Goal: Task Accomplishment & Management: Manage account settings

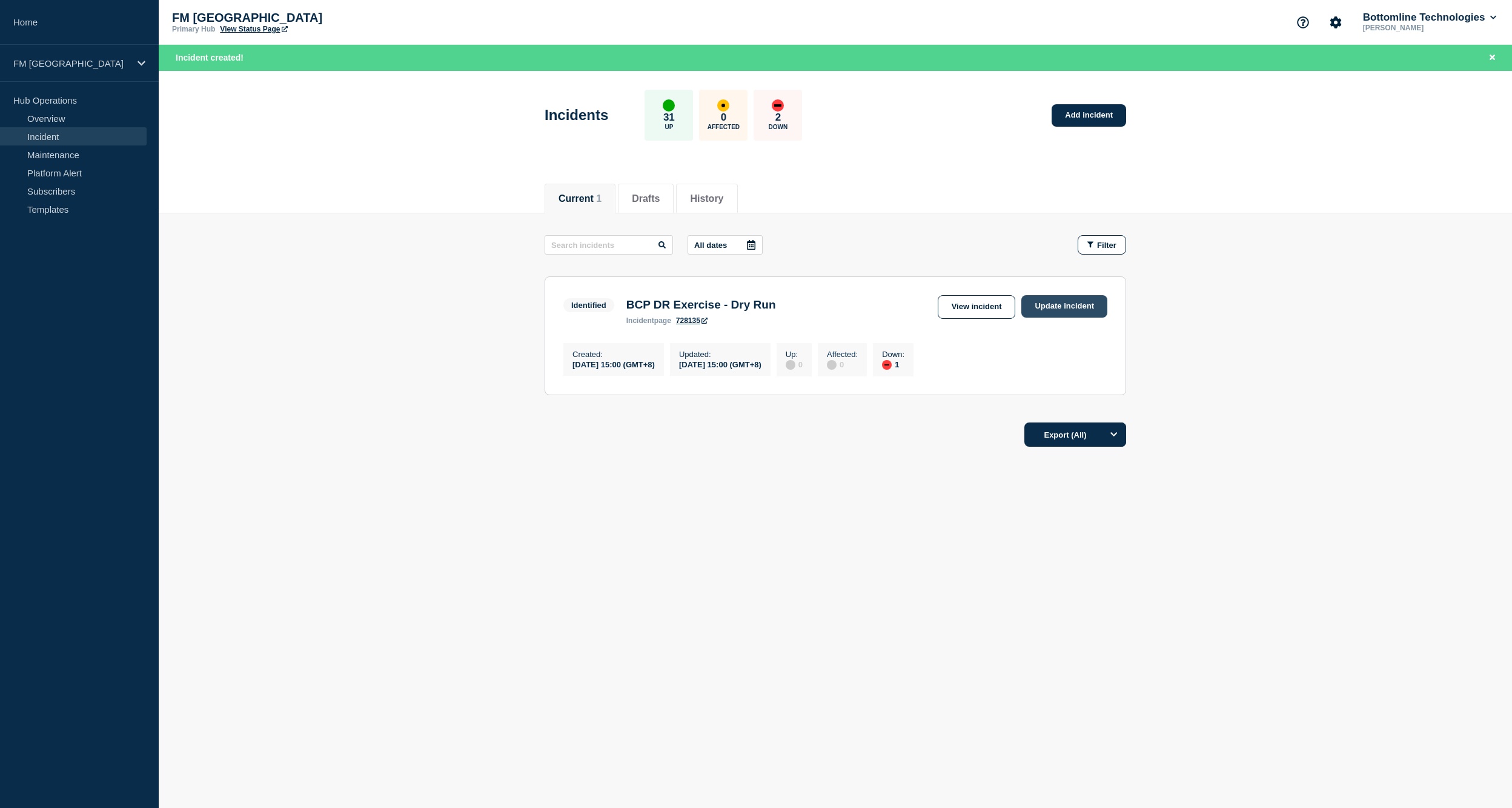
click at [1067, 307] on link "Update incident" at bounding box center [1064, 307] width 86 height 23
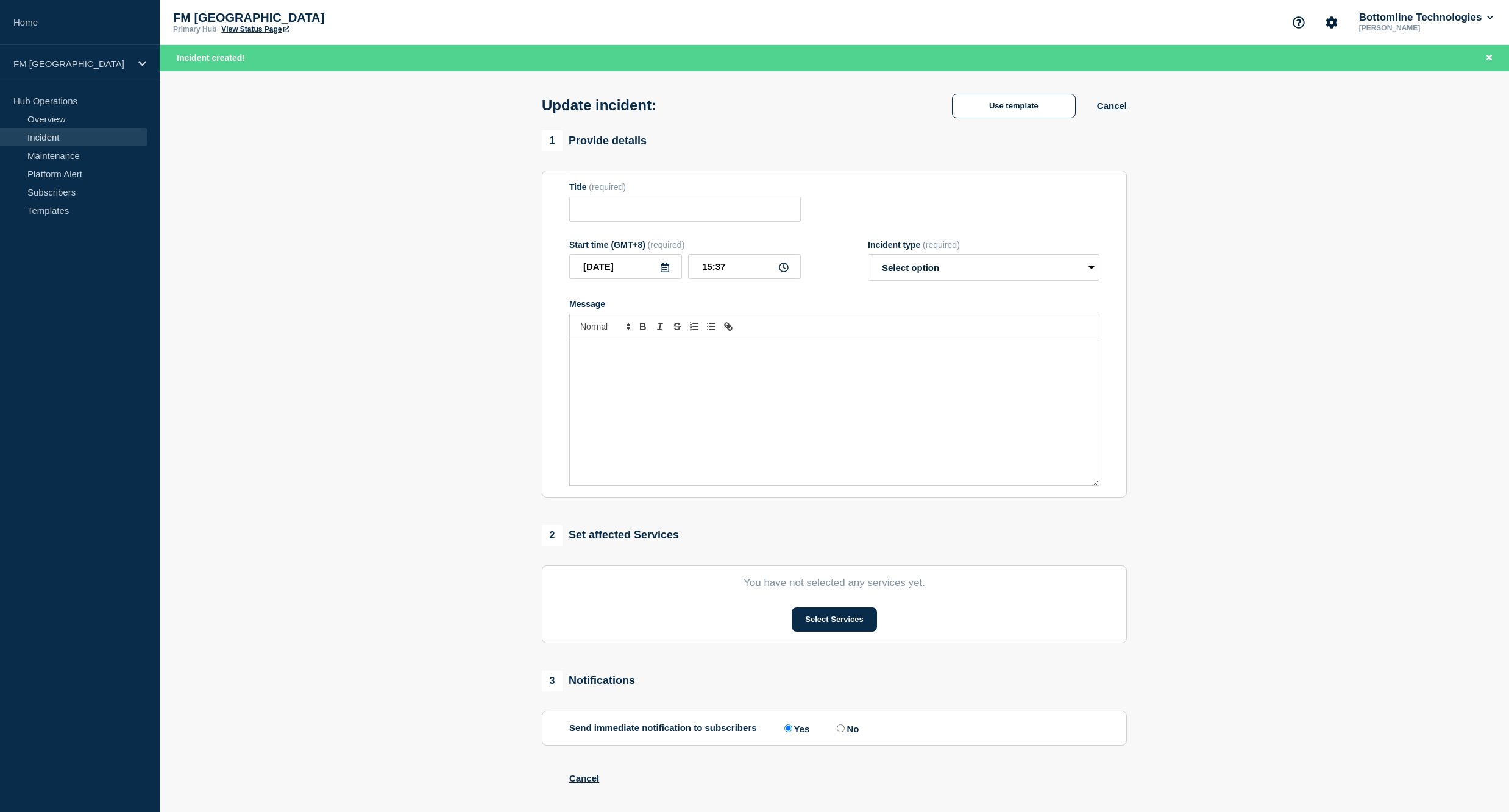
type input "BCP DR Exercise - Dry Run"
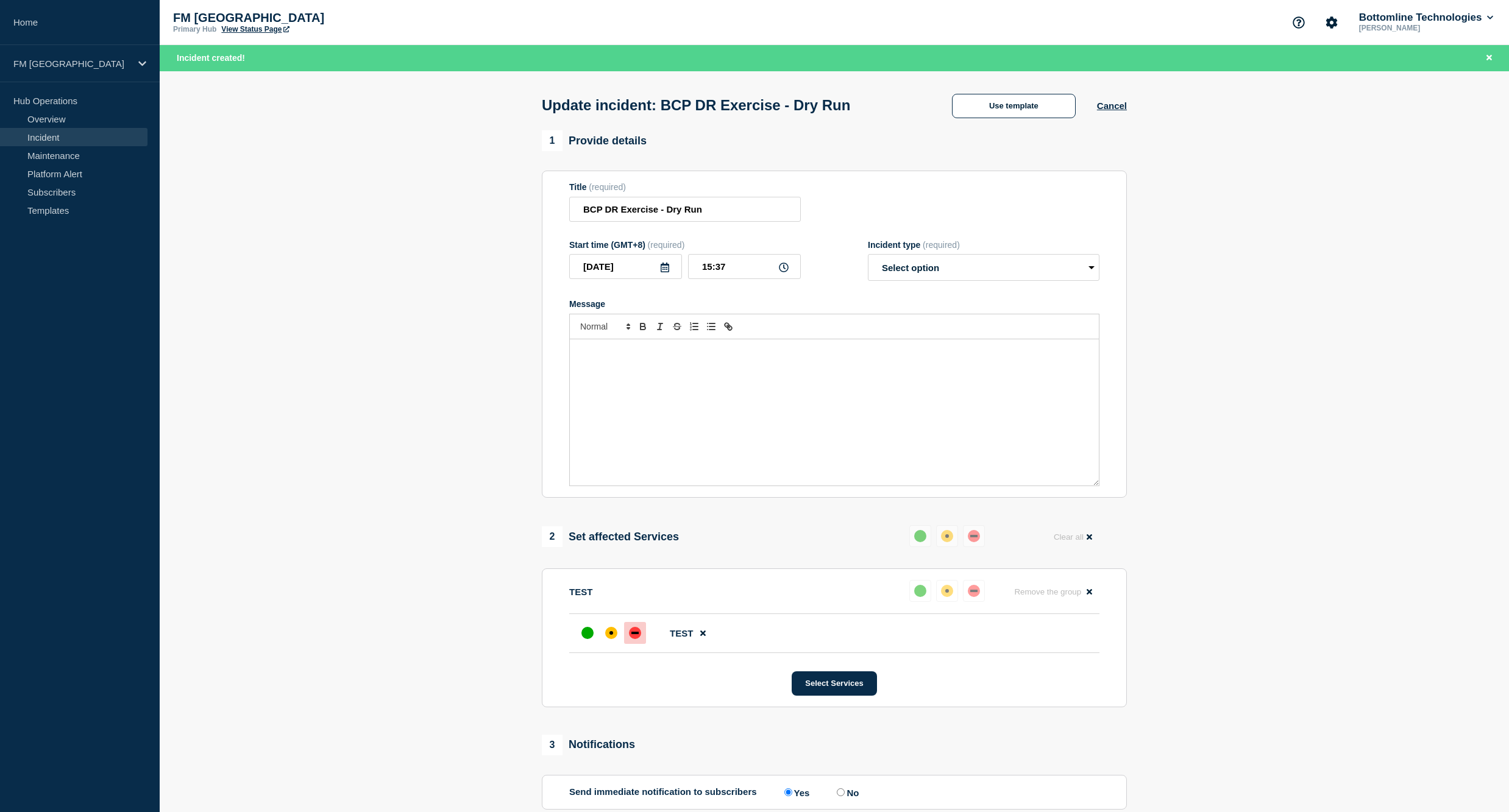
click at [686, 374] on div "Message" at bounding box center [834, 412] width 529 height 146
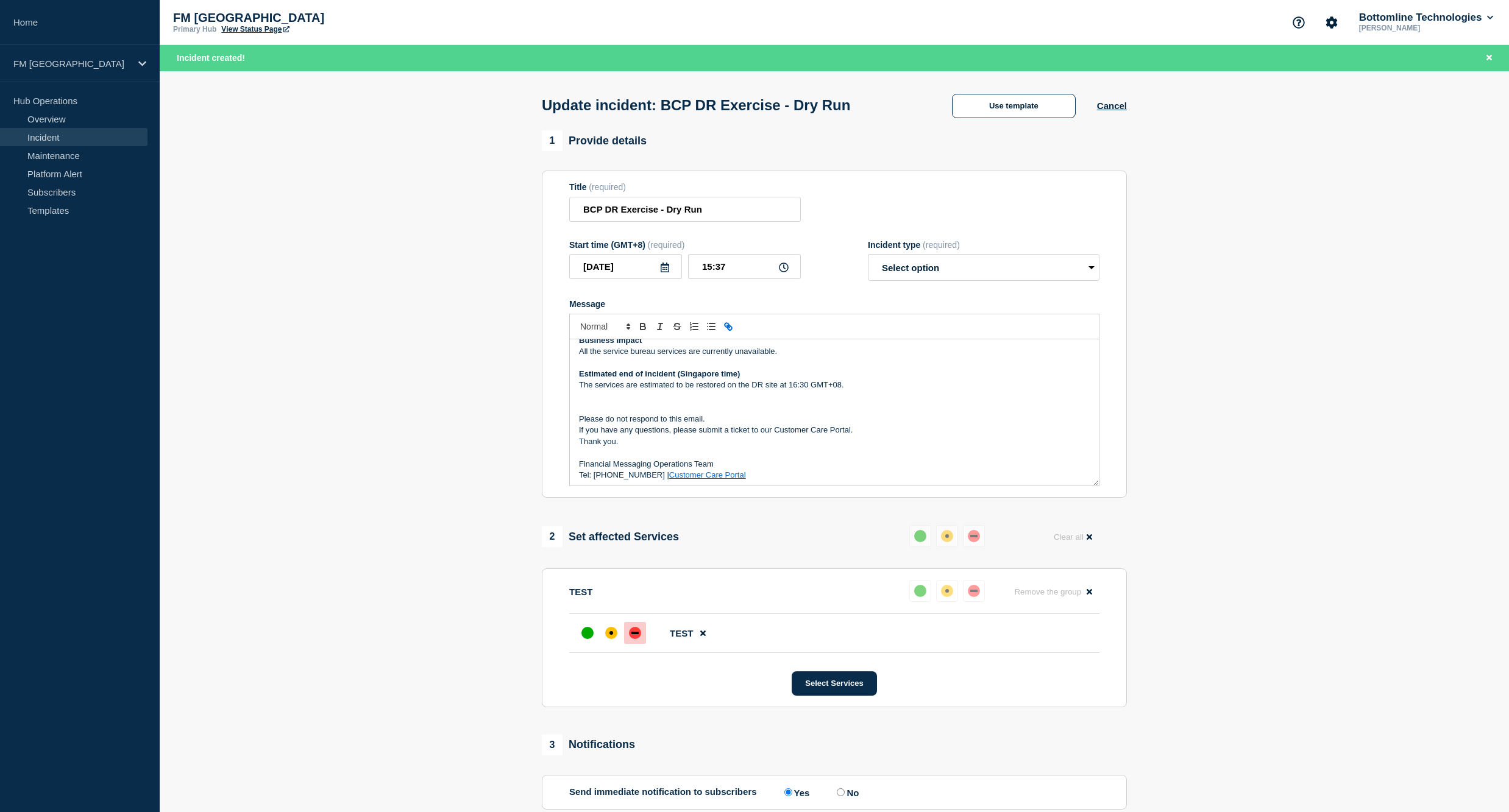
scroll to position [137, 0]
click at [911, 266] on select "Select option Investigating Identified Monitoring Resolved" at bounding box center [983, 267] width 232 height 27
select select "identified"
click at [868, 258] on select "Select option Investigating Identified Monitoring Resolved" at bounding box center [983, 267] width 232 height 27
click at [804, 386] on p "The services are estimated to be restored on the DR site at 16:30 GMT+08." at bounding box center [834, 382] width 510 height 11
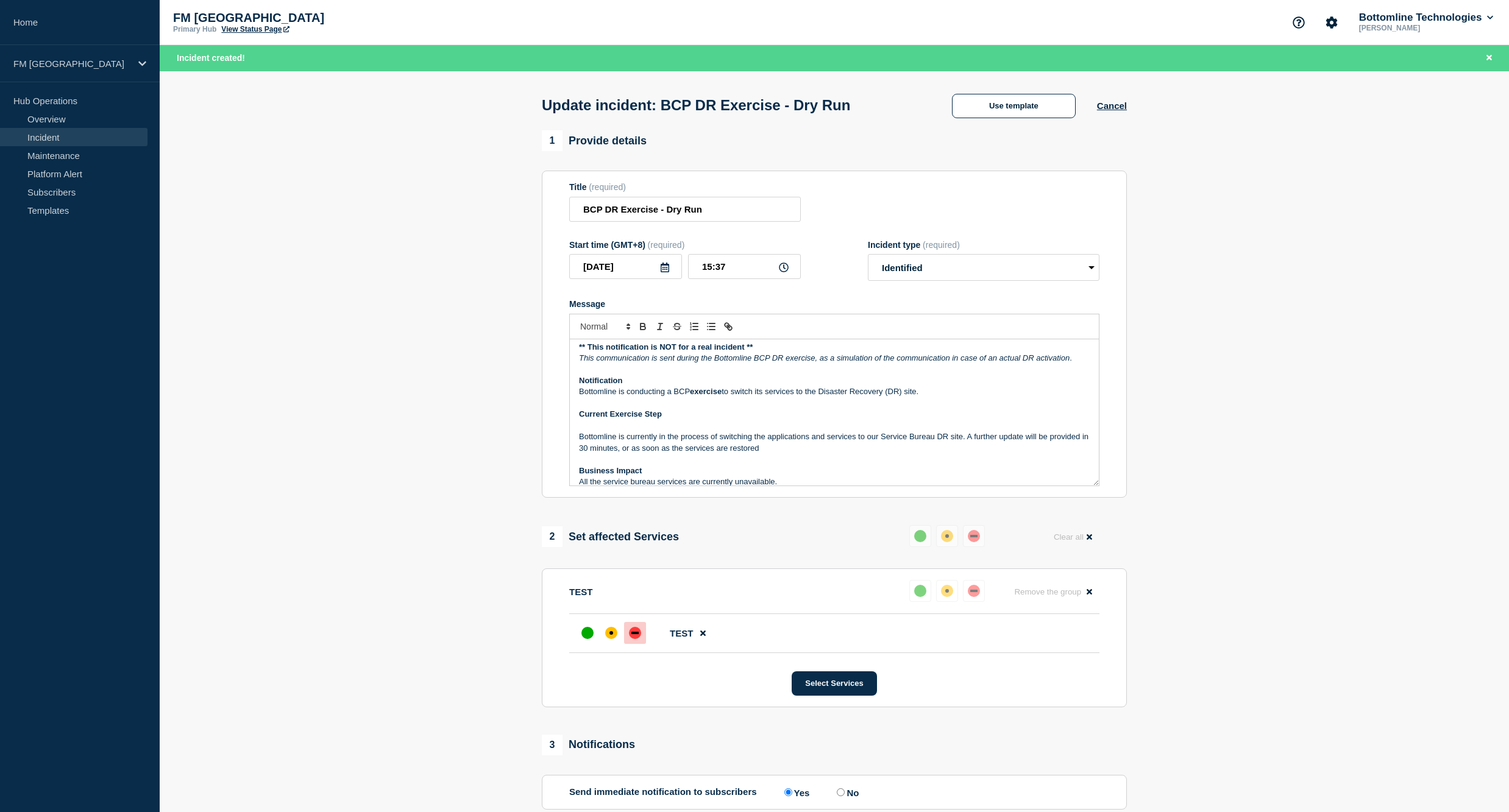
scroll to position [0, 0]
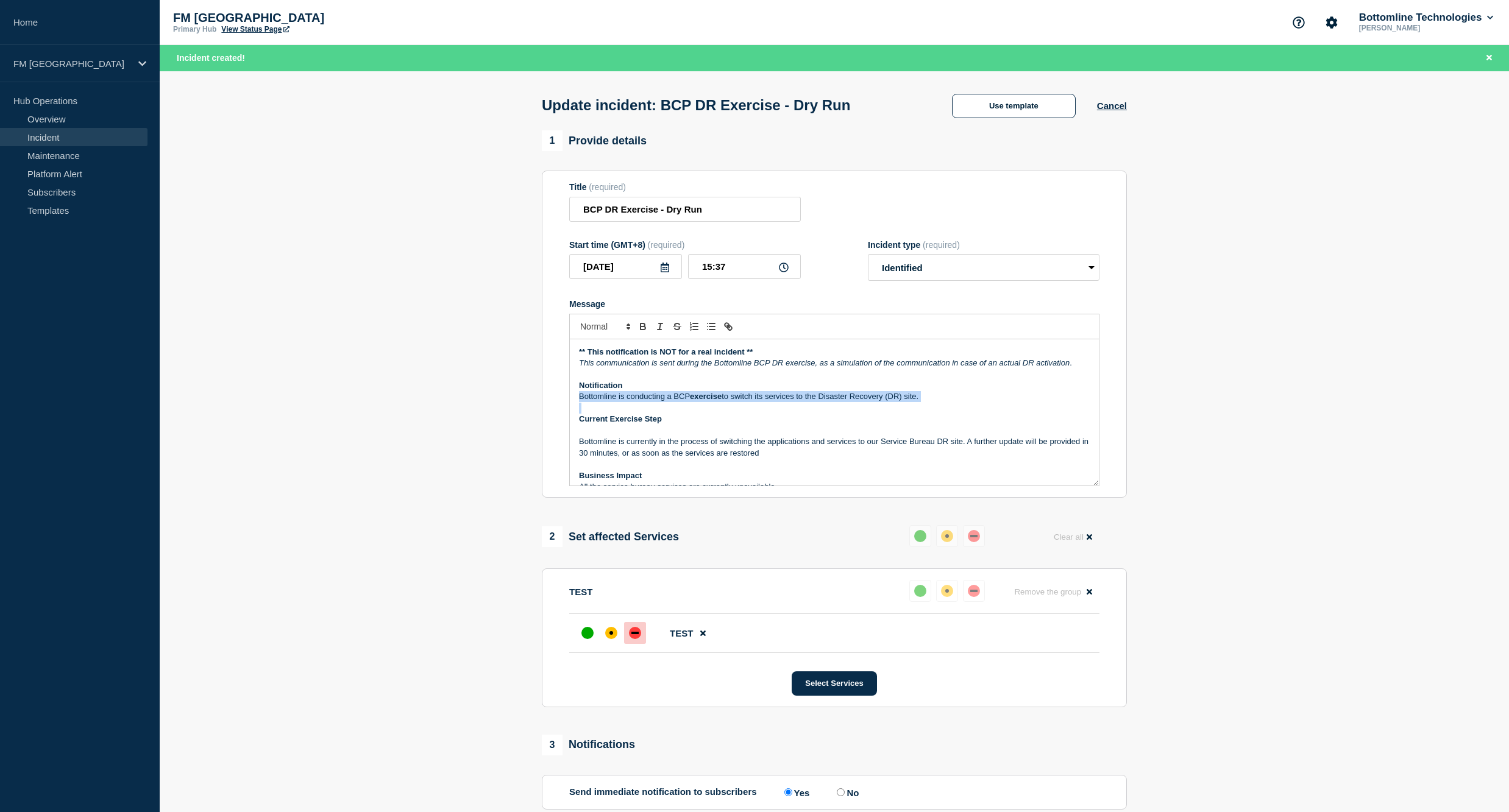
drag, startPoint x: 873, startPoint y: 385, endPoint x: 963, endPoint y: 414, distance: 94.6
click at [963, 414] on div "** This notification is NOT for a real incident ** This communication is sent d…" at bounding box center [834, 412] width 529 height 146
click at [880, 425] on p "Current Exercise Step" at bounding box center [834, 418] width 510 height 11
click at [749, 279] on input "15:37" at bounding box center [744, 266] width 113 height 25
type input "15:30"
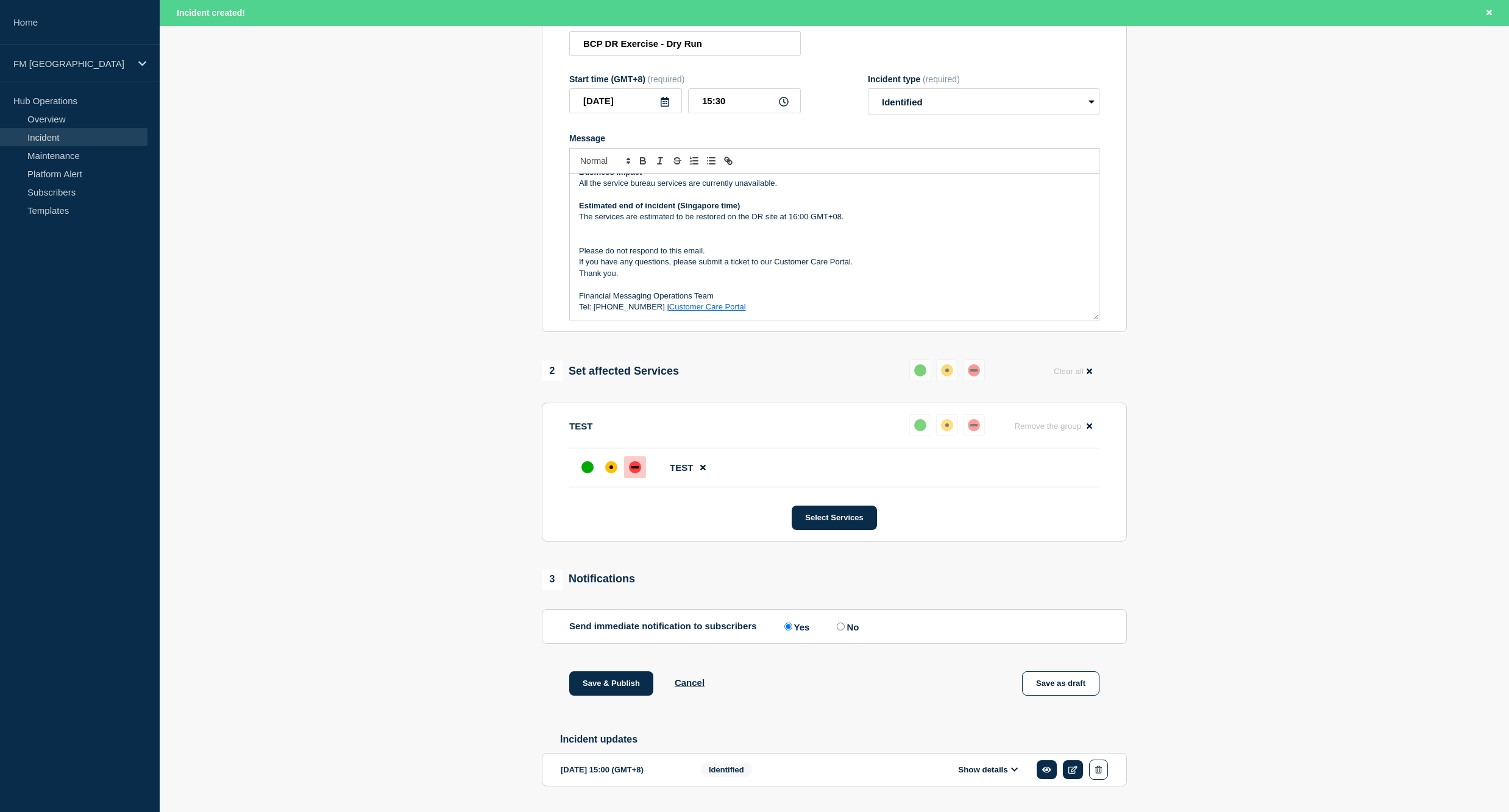
scroll to position [205, 0]
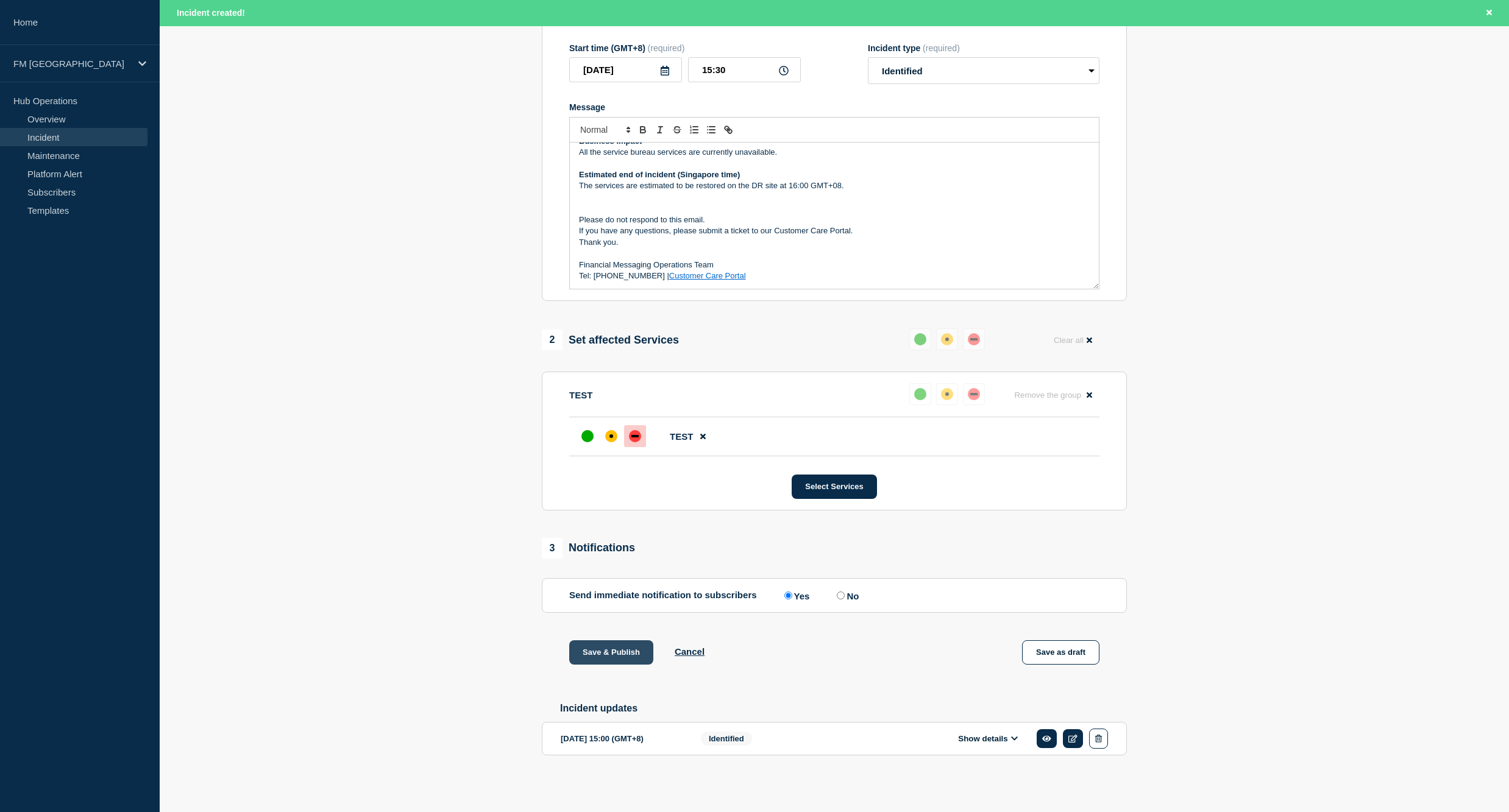
click at [626, 647] on button "Save & Publish" at bounding box center [611, 652] width 84 height 24
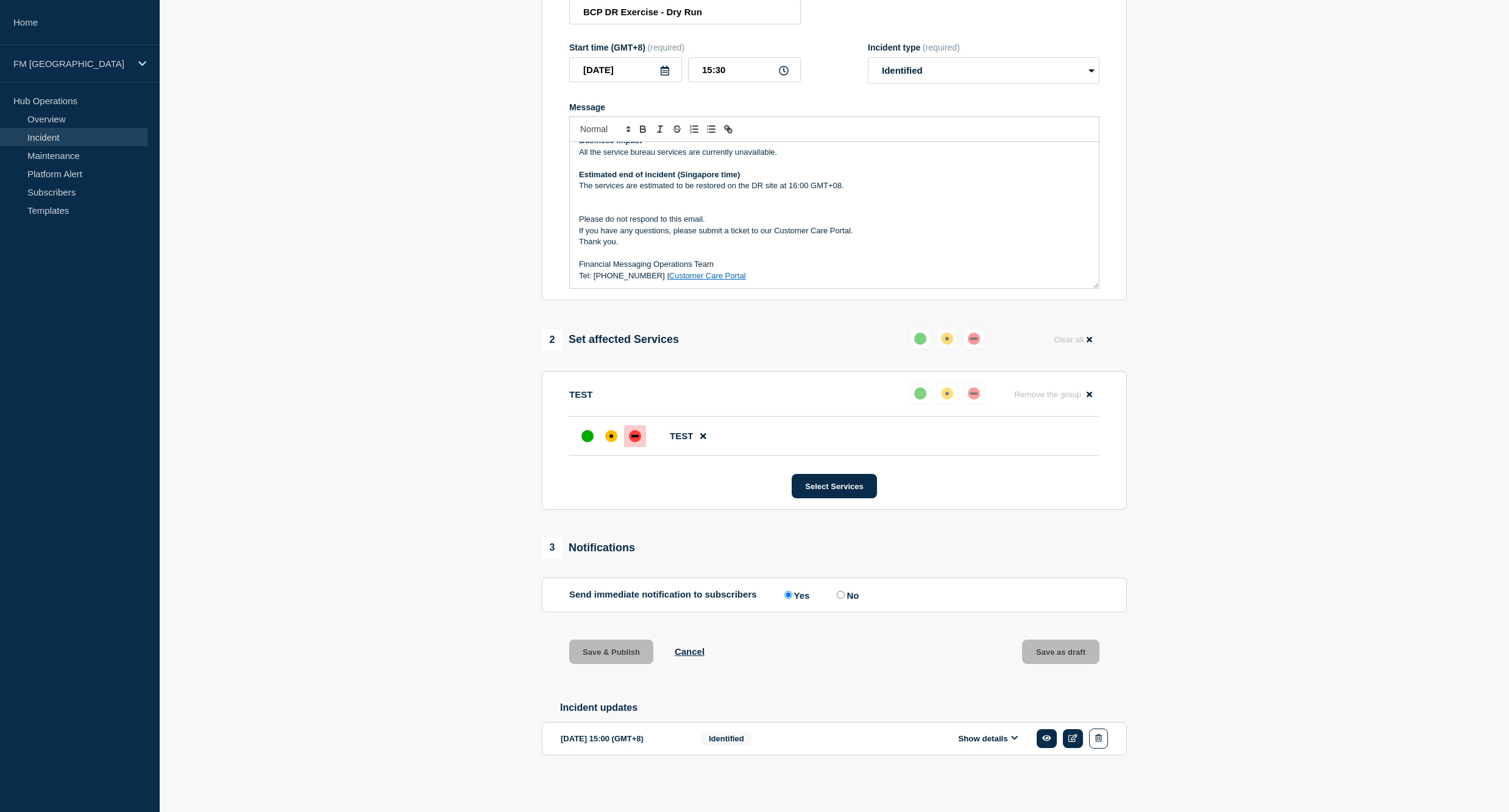
scroll to position [179, 0]
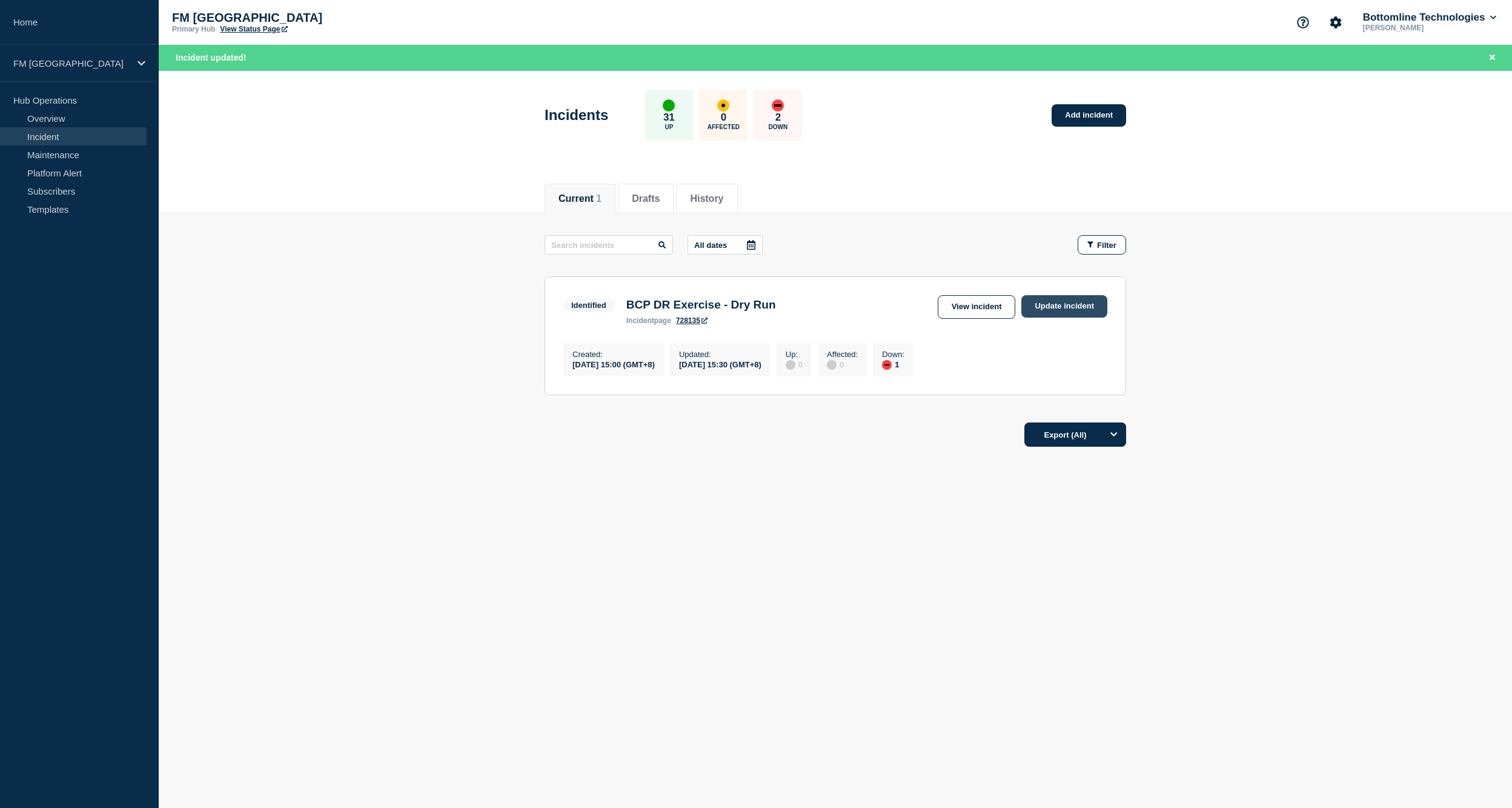
click at [1047, 299] on link "Update incident" at bounding box center [1064, 307] width 86 height 23
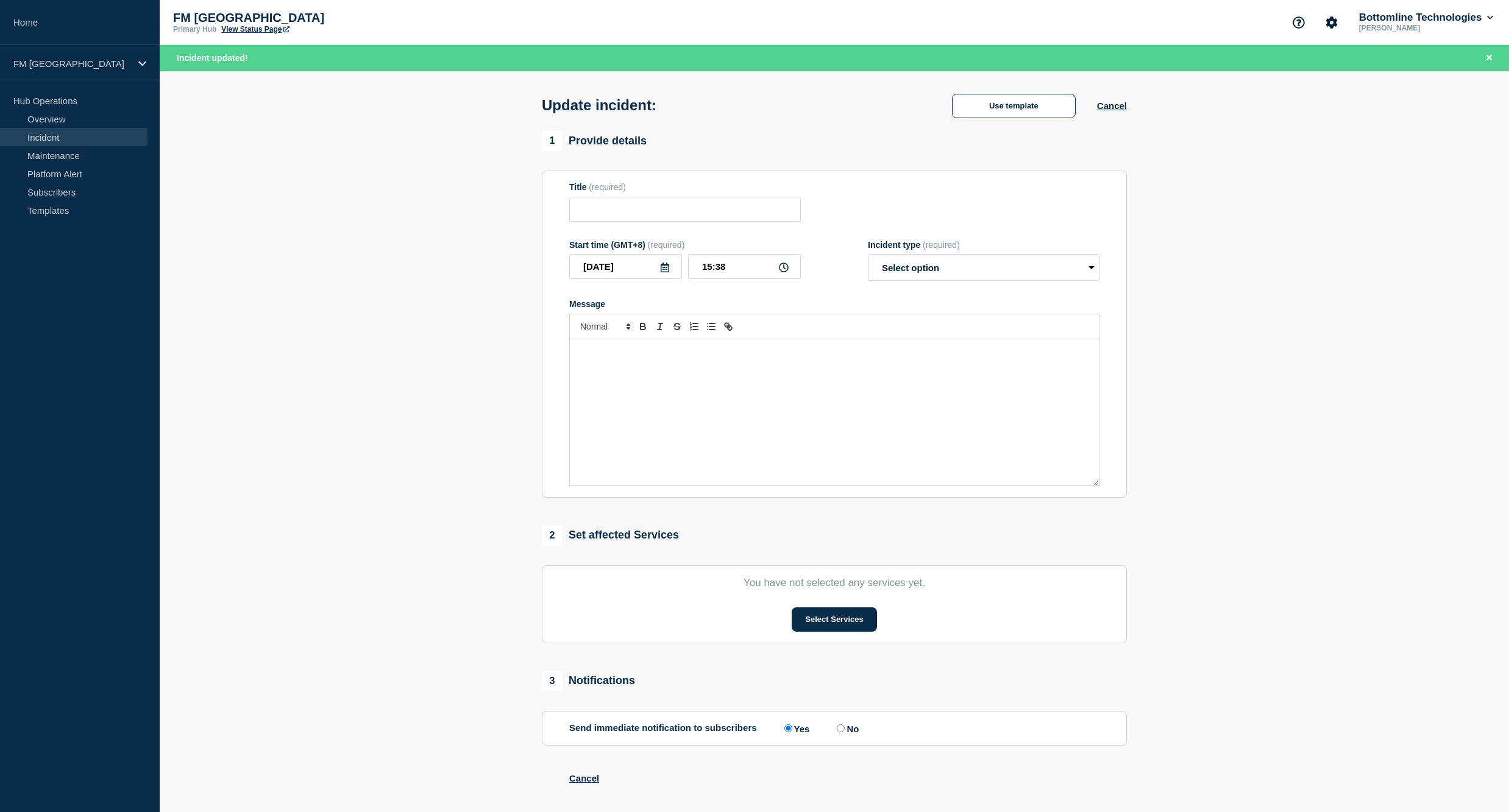
type input "BCP DR Exercise - Dry Run"
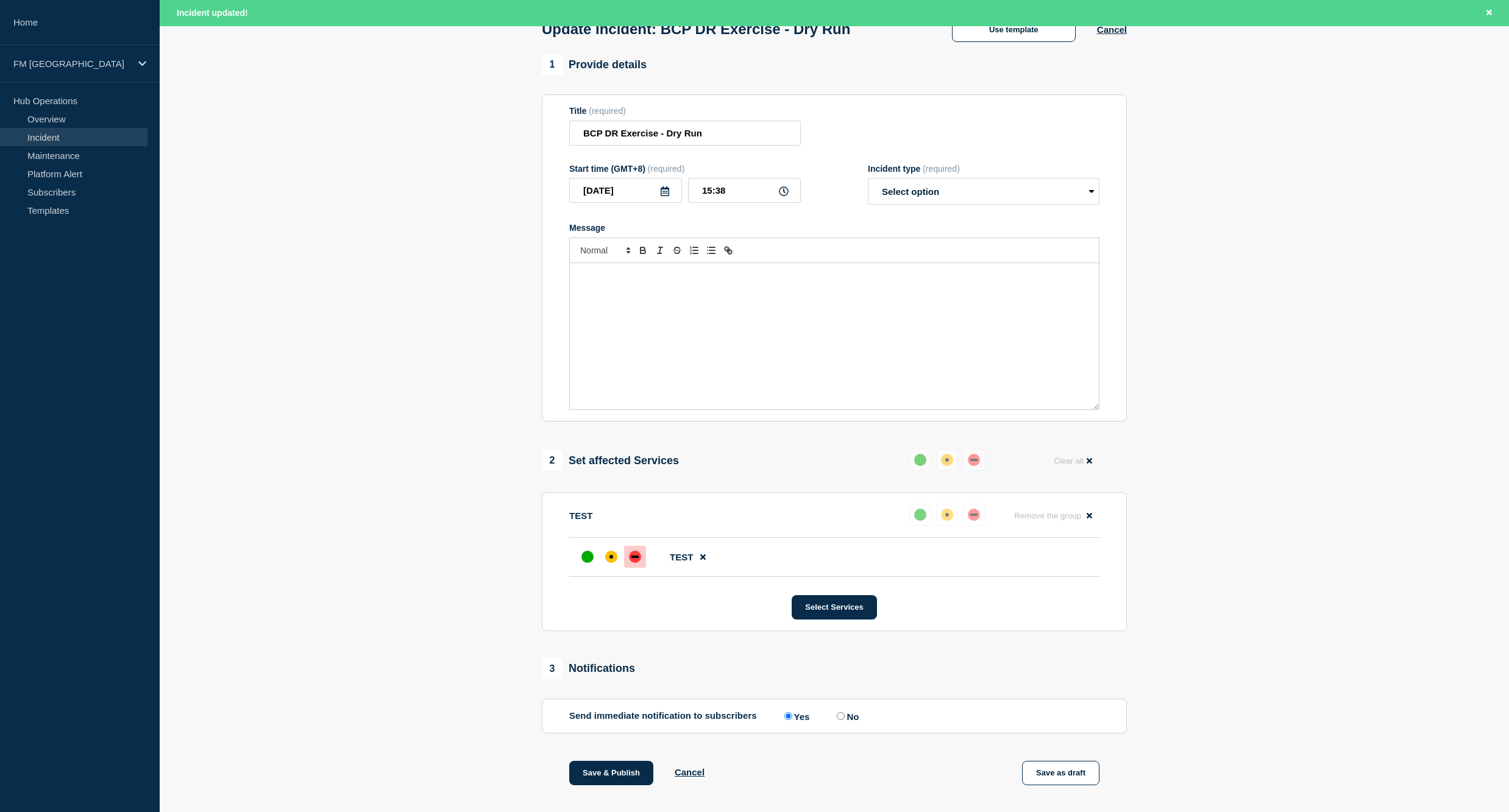
scroll to position [246, 0]
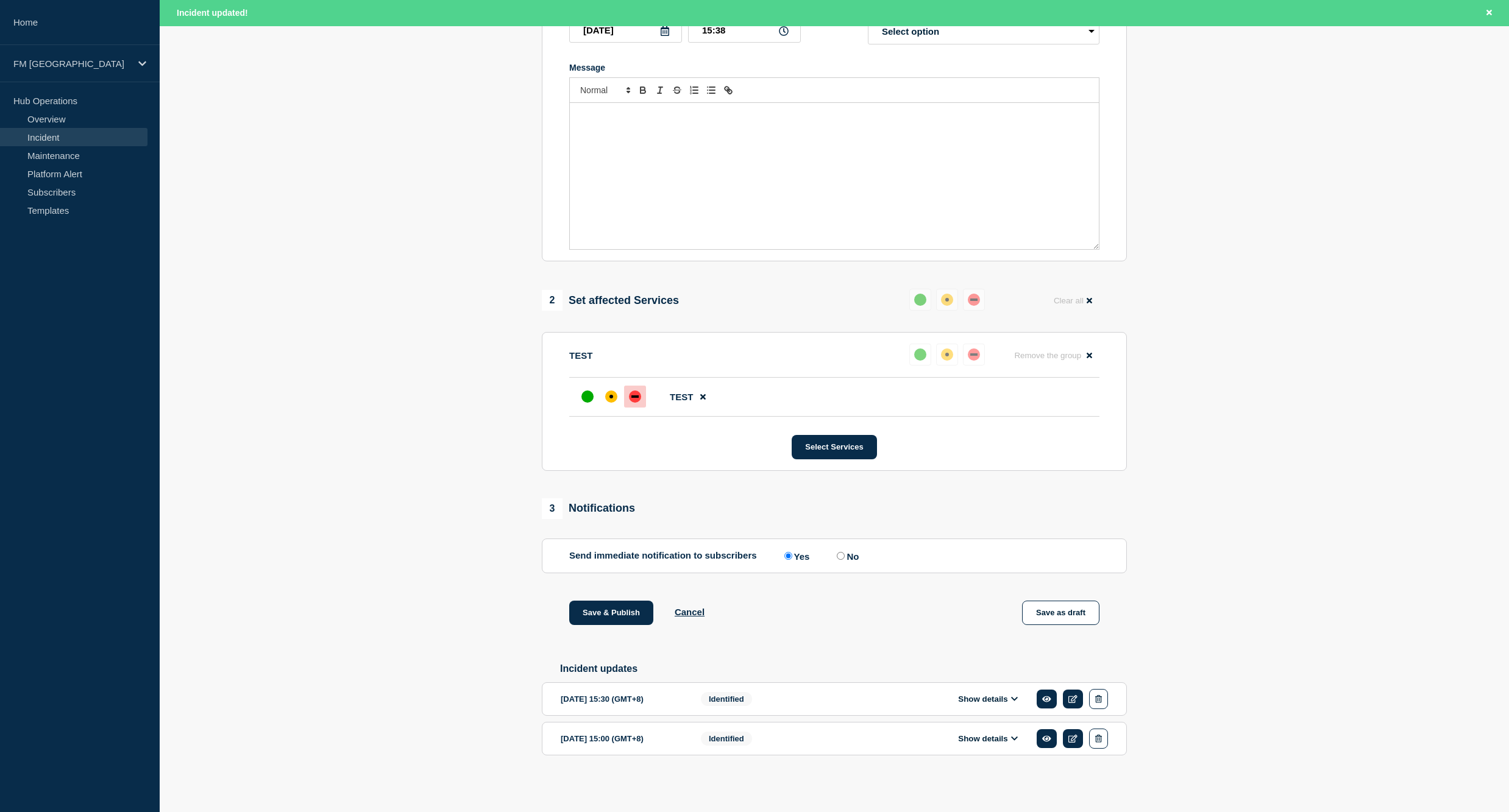
click at [998, 740] on button "Show details" at bounding box center [988, 739] width 67 height 10
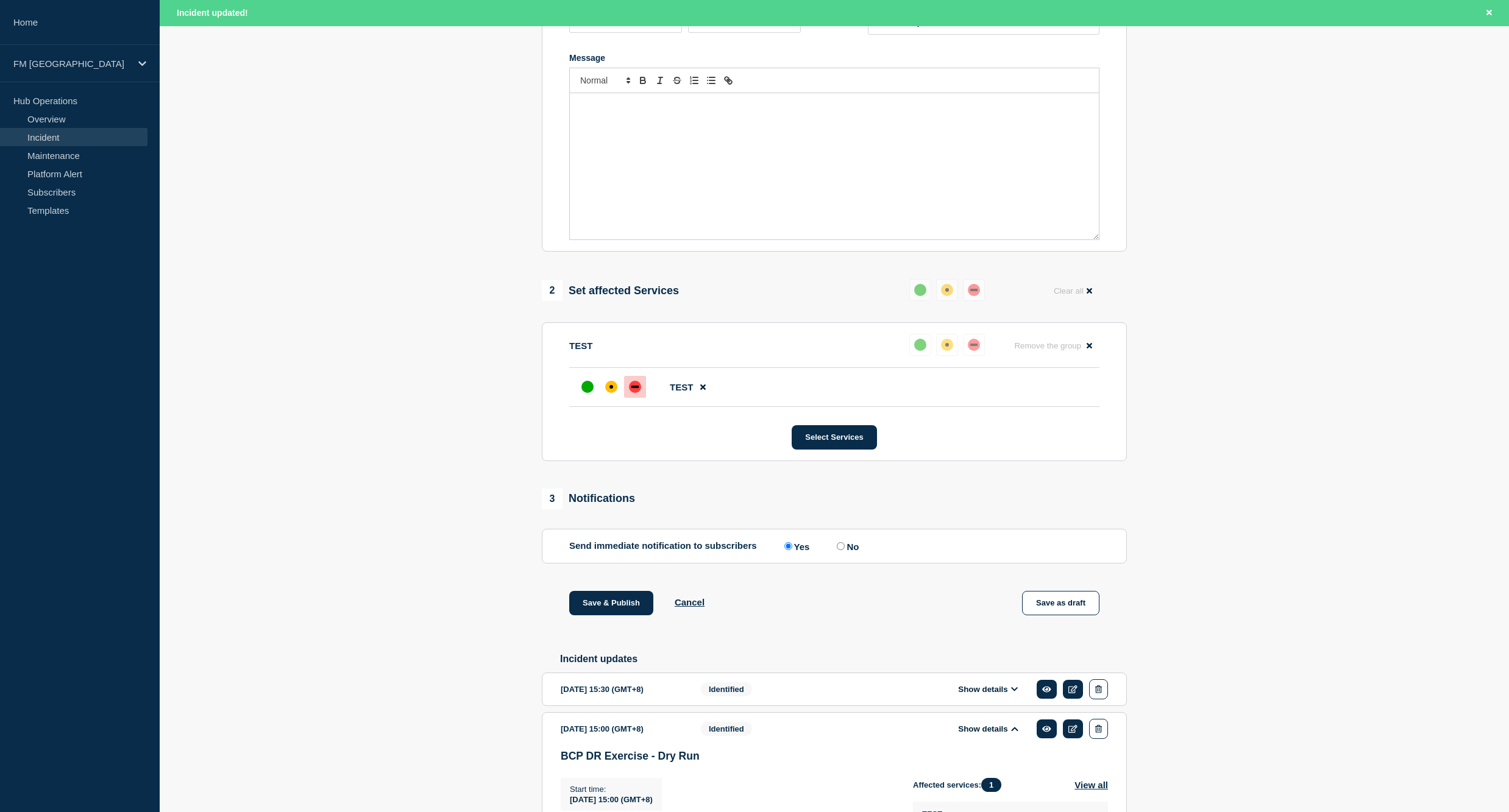
scroll to position [635, 0]
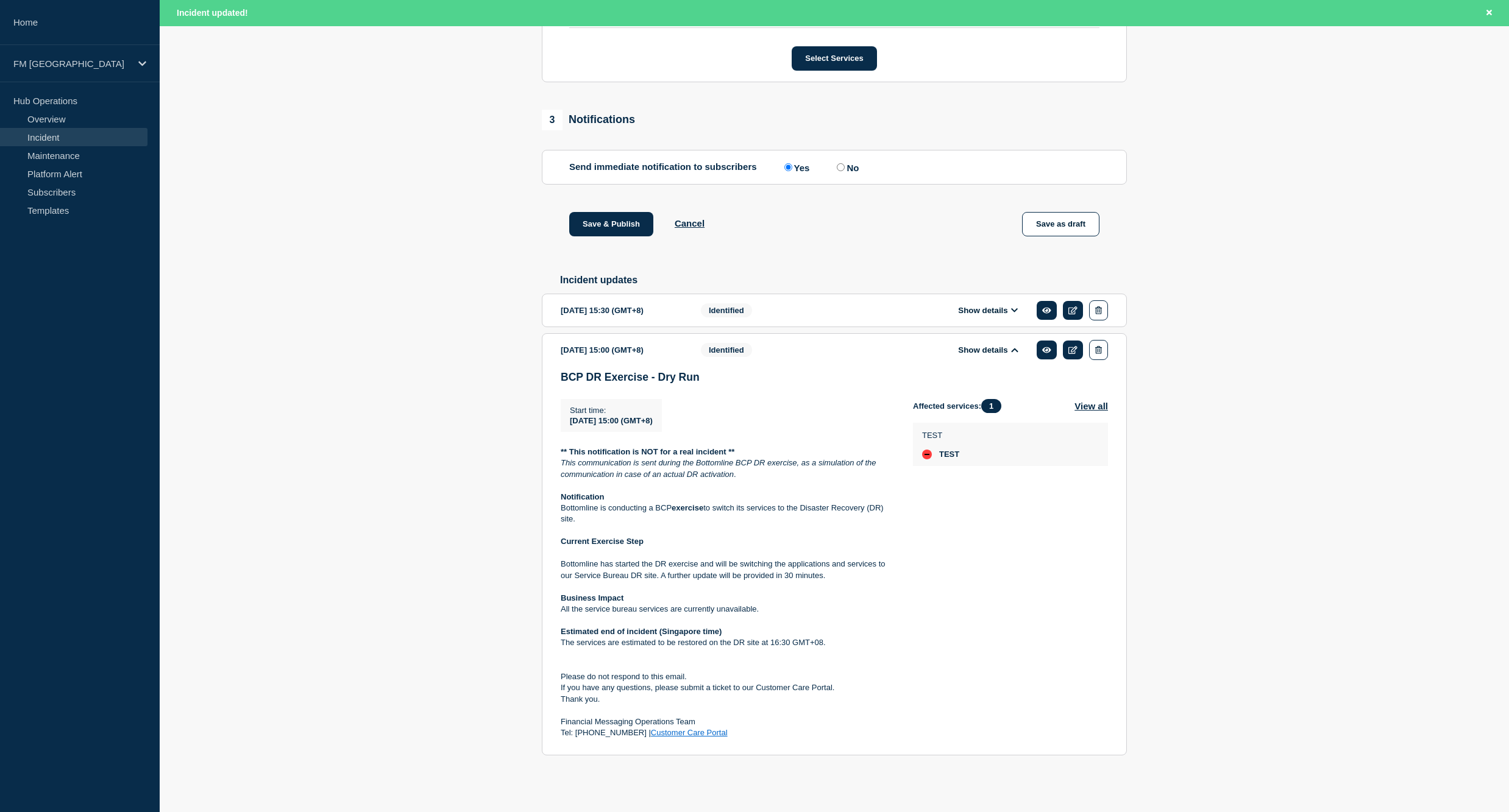
click at [1012, 349] on icon at bounding box center [1014, 349] width 7 height 4
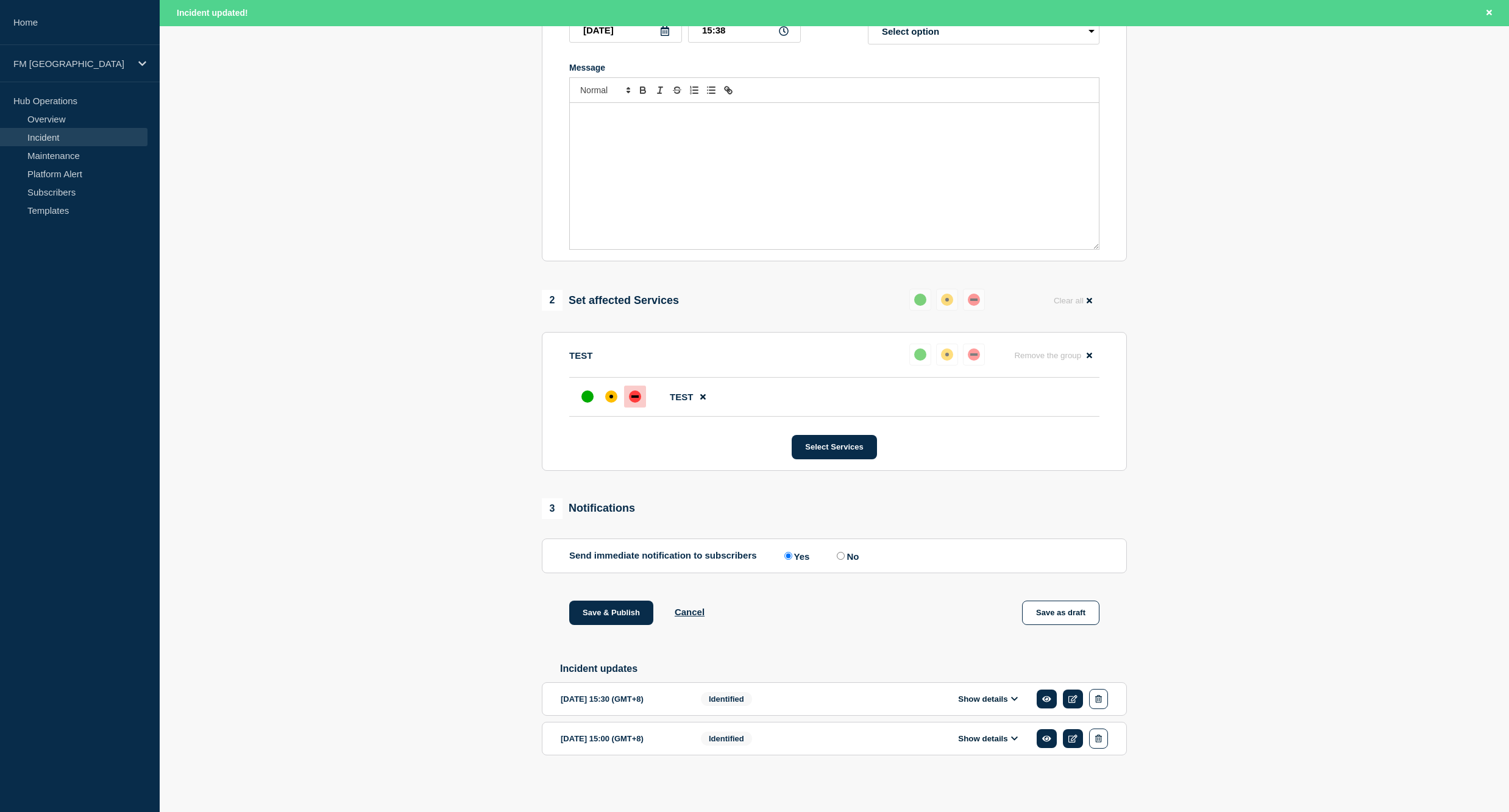
click at [759, 168] on div "Message" at bounding box center [834, 176] width 529 height 146
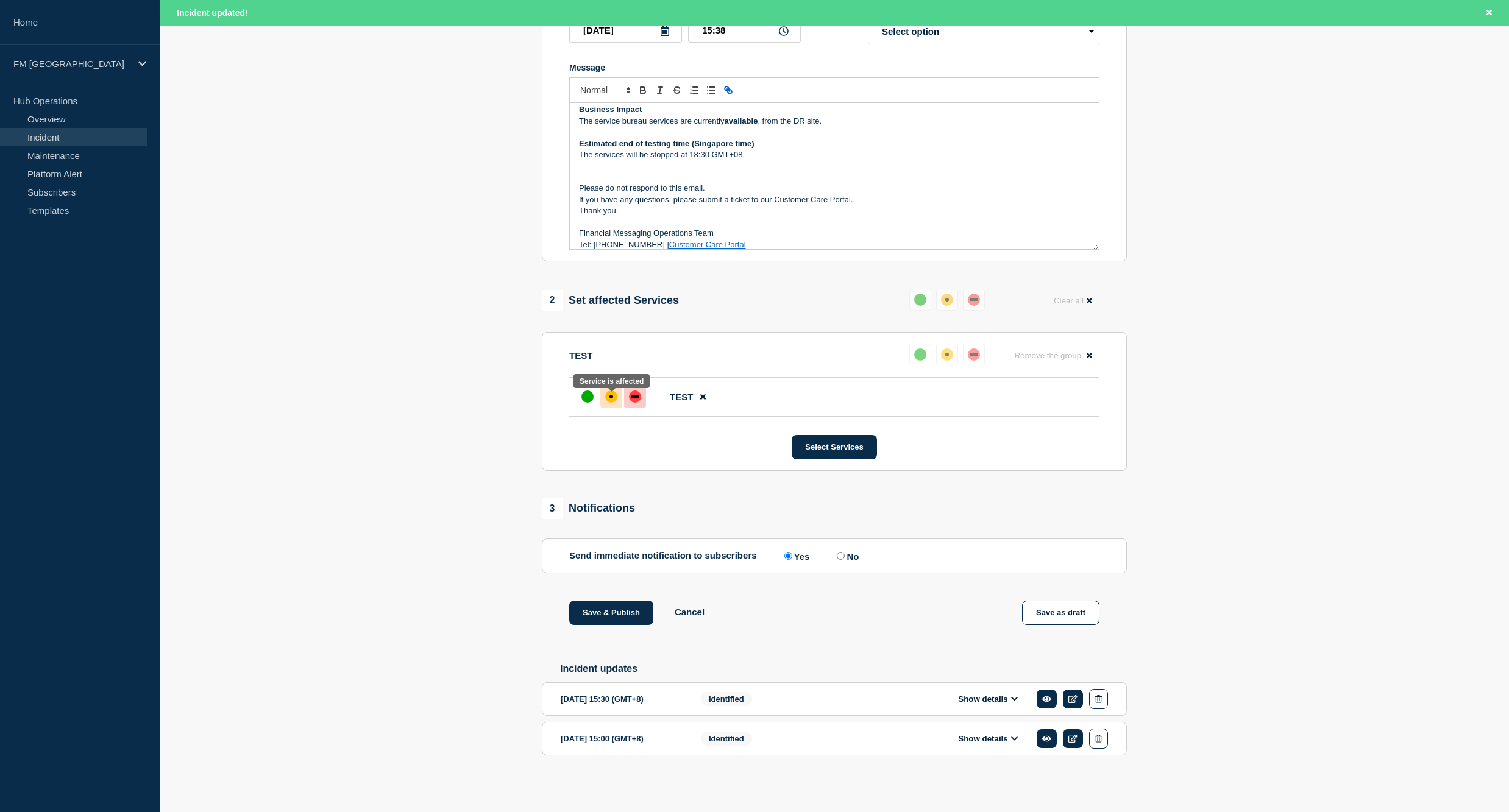
click at [615, 390] on div "affected" at bounding box center [611, 396] width 12 height 12
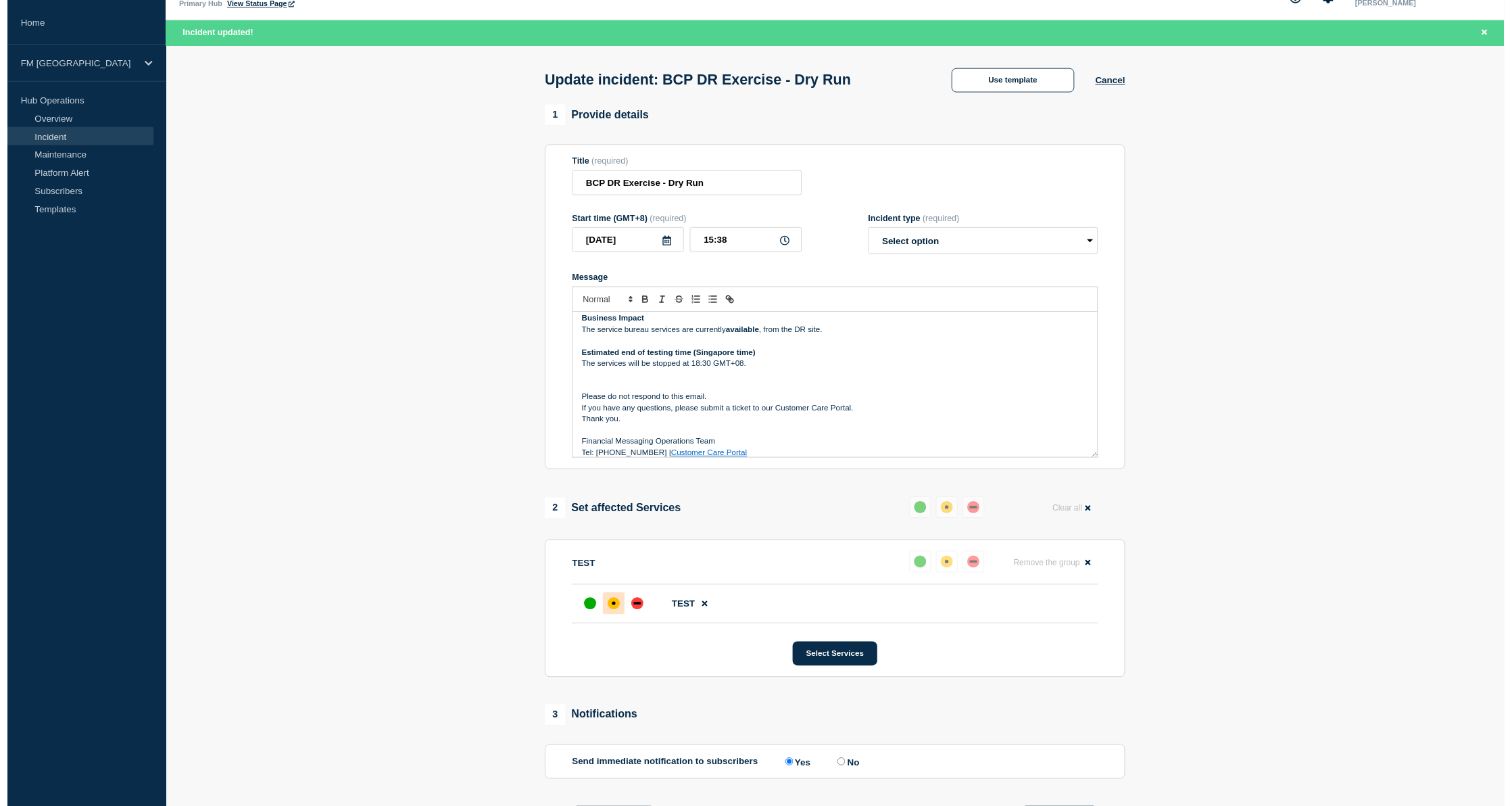
scroll to position [25, 0]
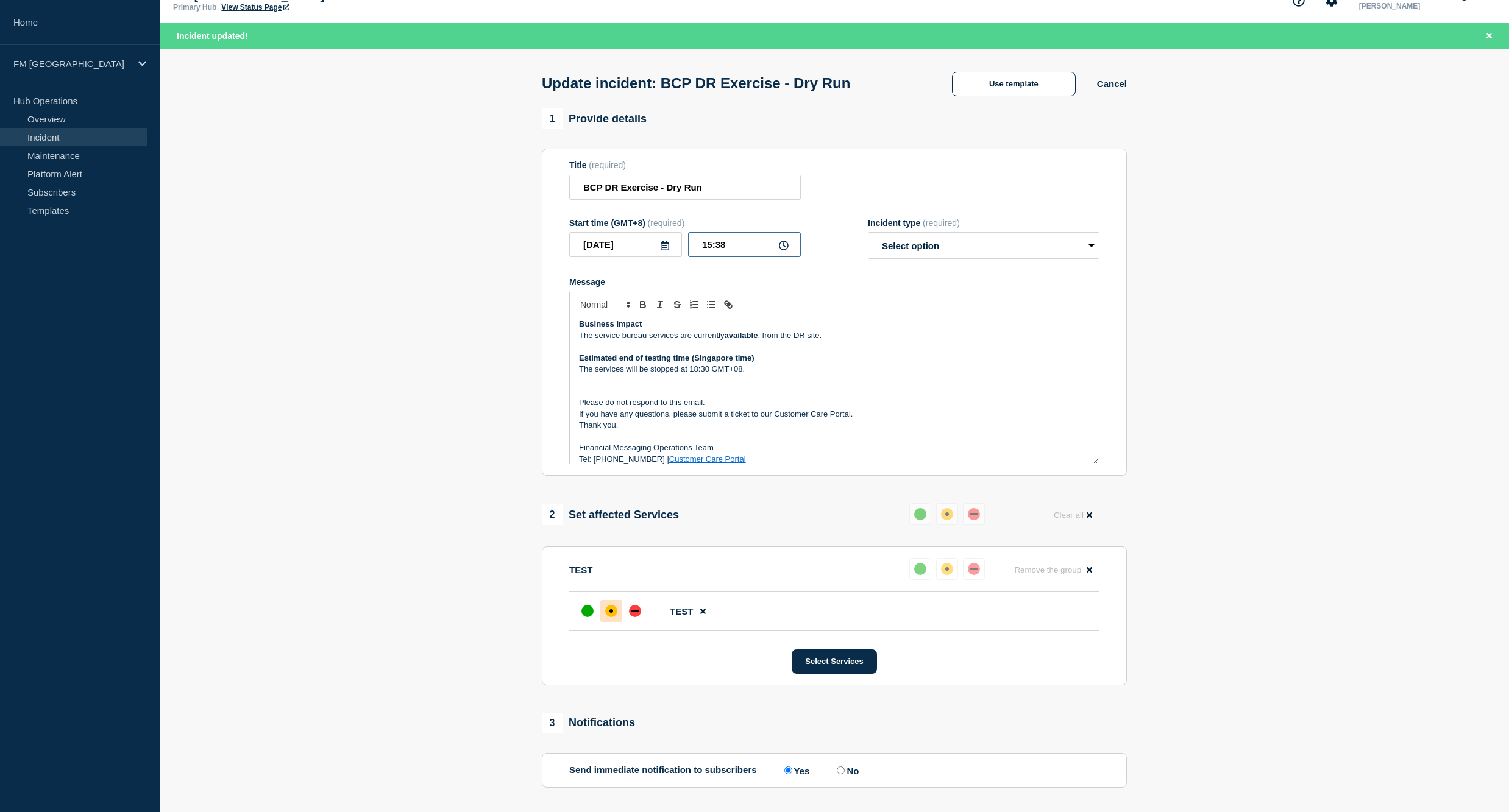
click at [742, 254] on input "15:38" at bounding box center [744, 244] width 113 height 25
type input "16:00"
click at [915, 259] on select "Select option Investigating Identified Monitoring Resolved" at bounding box center [983, 246] width 232 height 27
select select "identified"
click at [868, 236] on select "Select option Investigating Identified Monitoring Resolved" at bounding box center [983, 246] width 232 height 27
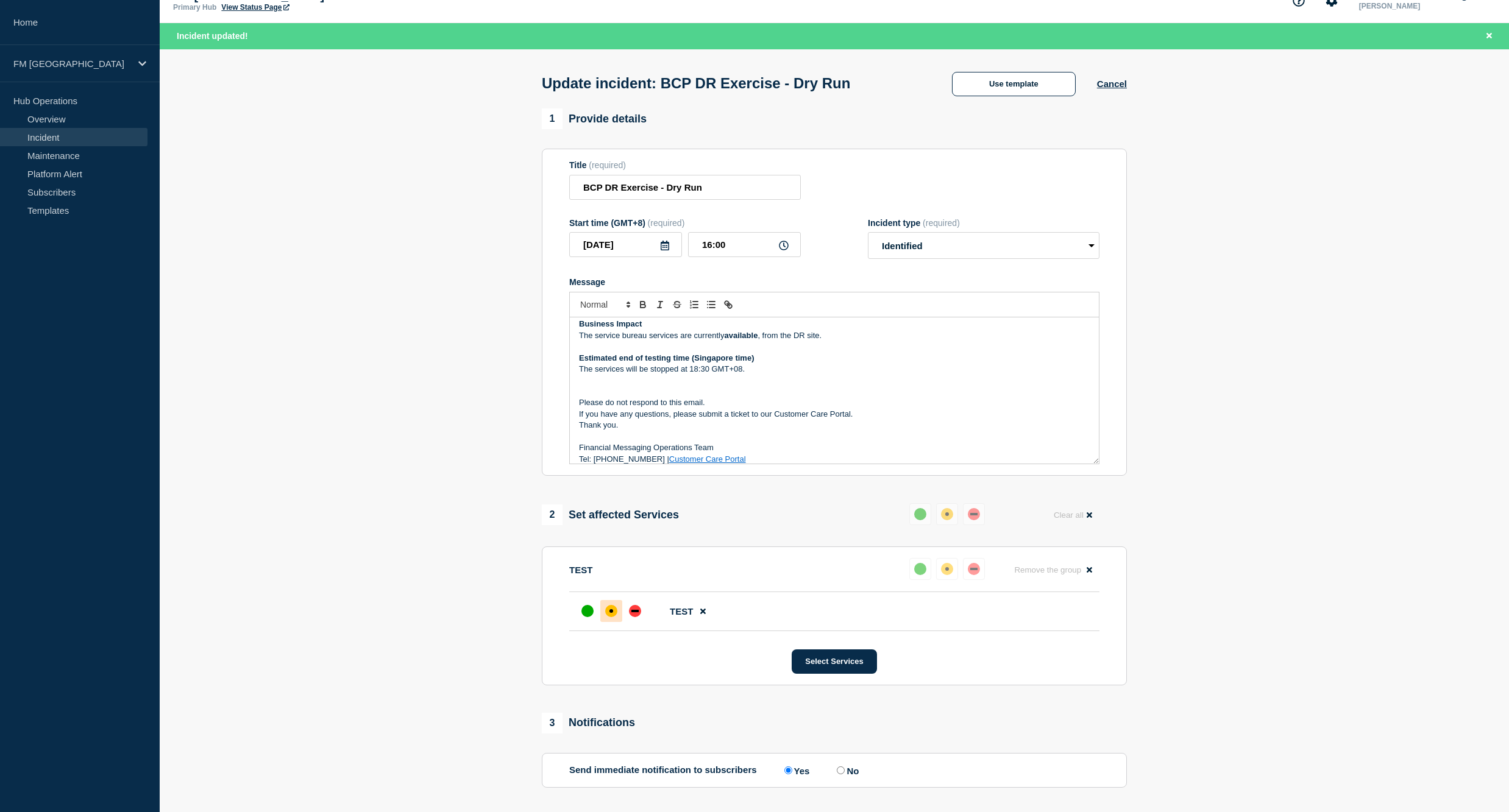
click at [430, 749] on section "1 Provide details Title (required) BCP DR Exercise - Dry Run Start time (GMT+8)…" at bounding box center [834, 558] width 1349 height 899
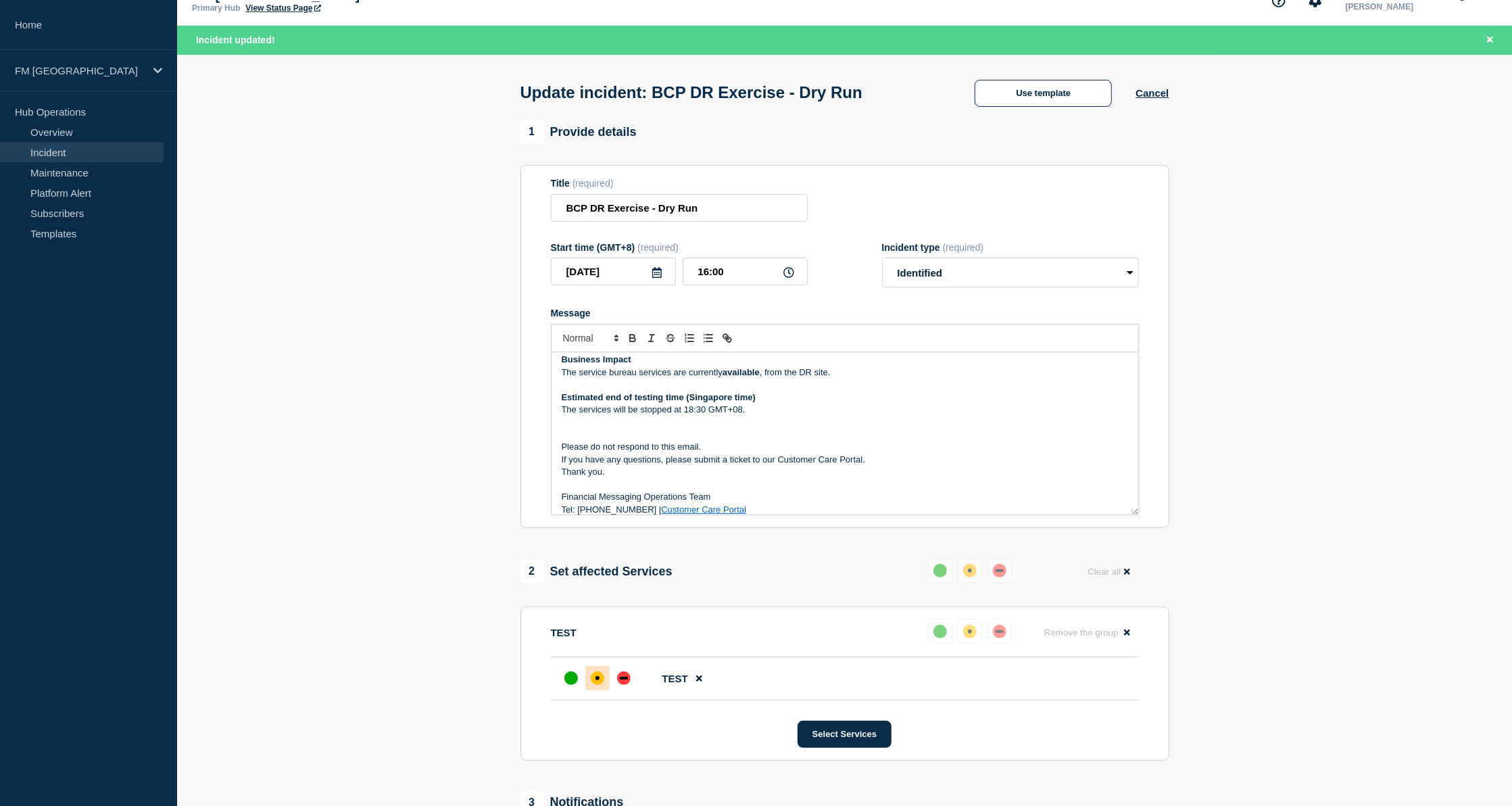
click at [61, 774] on aside "Home FM Asia Hub Operations Overview Incident Maintenance Platform Alert Subscr…" at bounding box center [88, 403] width 177 height 806
click at [704, 276] on input "16:00" at bounding box center [745, 271] width 125 height 27
type input "15:50"
click at [693, 416] on p "The services will be stopped at 18:30 GMT+08." at bounding box center [845, 409] width 566 height 12
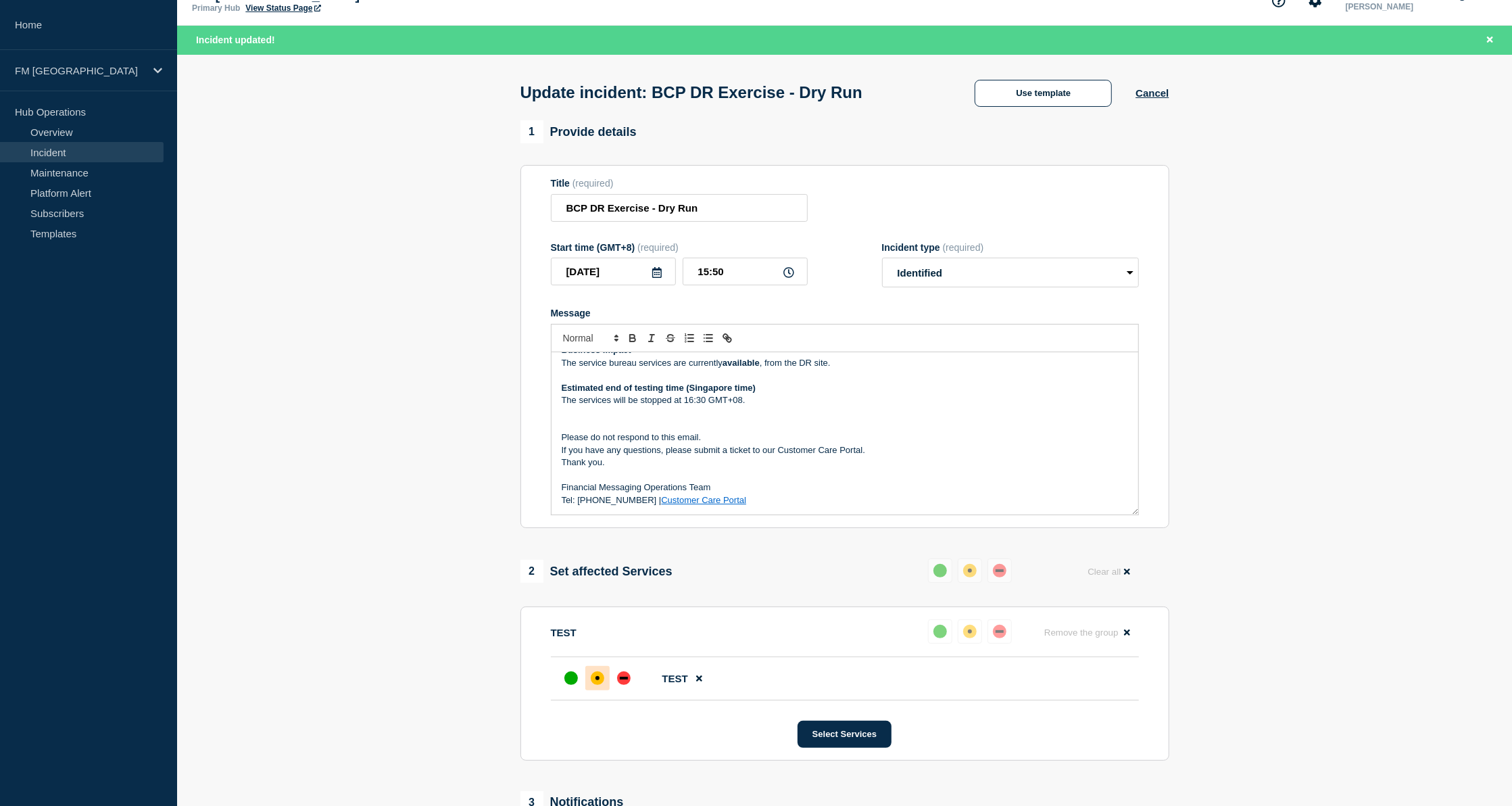
click at [703, 404] on p "The services will be stopped at 16:30 GMT+08." at bounding box center [845, 400] width 566 height 12
click at [1126, 281] on select "Select option Investigating Identified Monitoring Resolved" at bounding box center [1011, 273] width 257 height 30
click at [866, 736] on button "Select Services" at bounding box center [844, 734] width 94 height 27
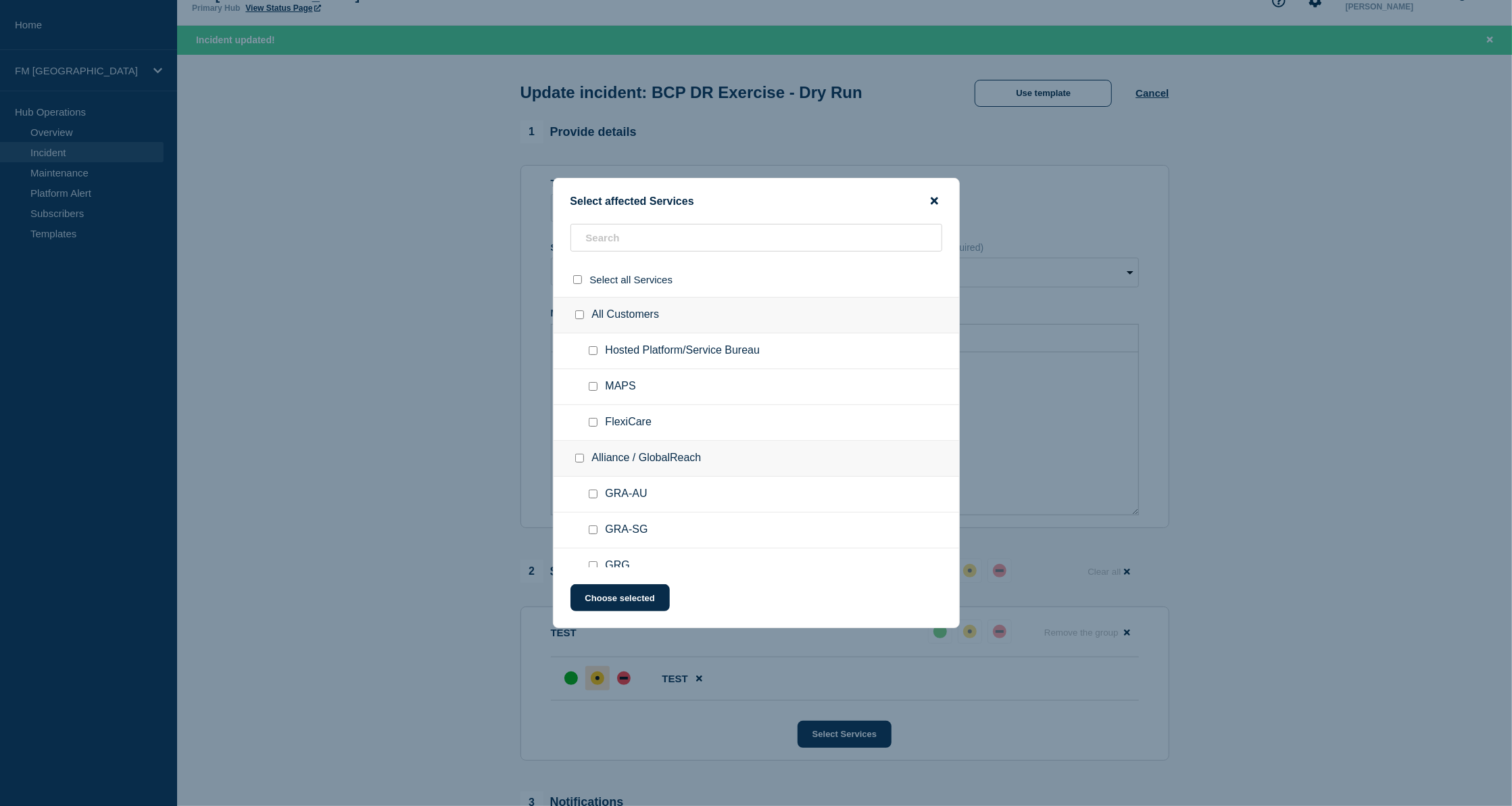
click at [931, 203] on icon "close button" at bounding box center [934, 200] width 8 height 11
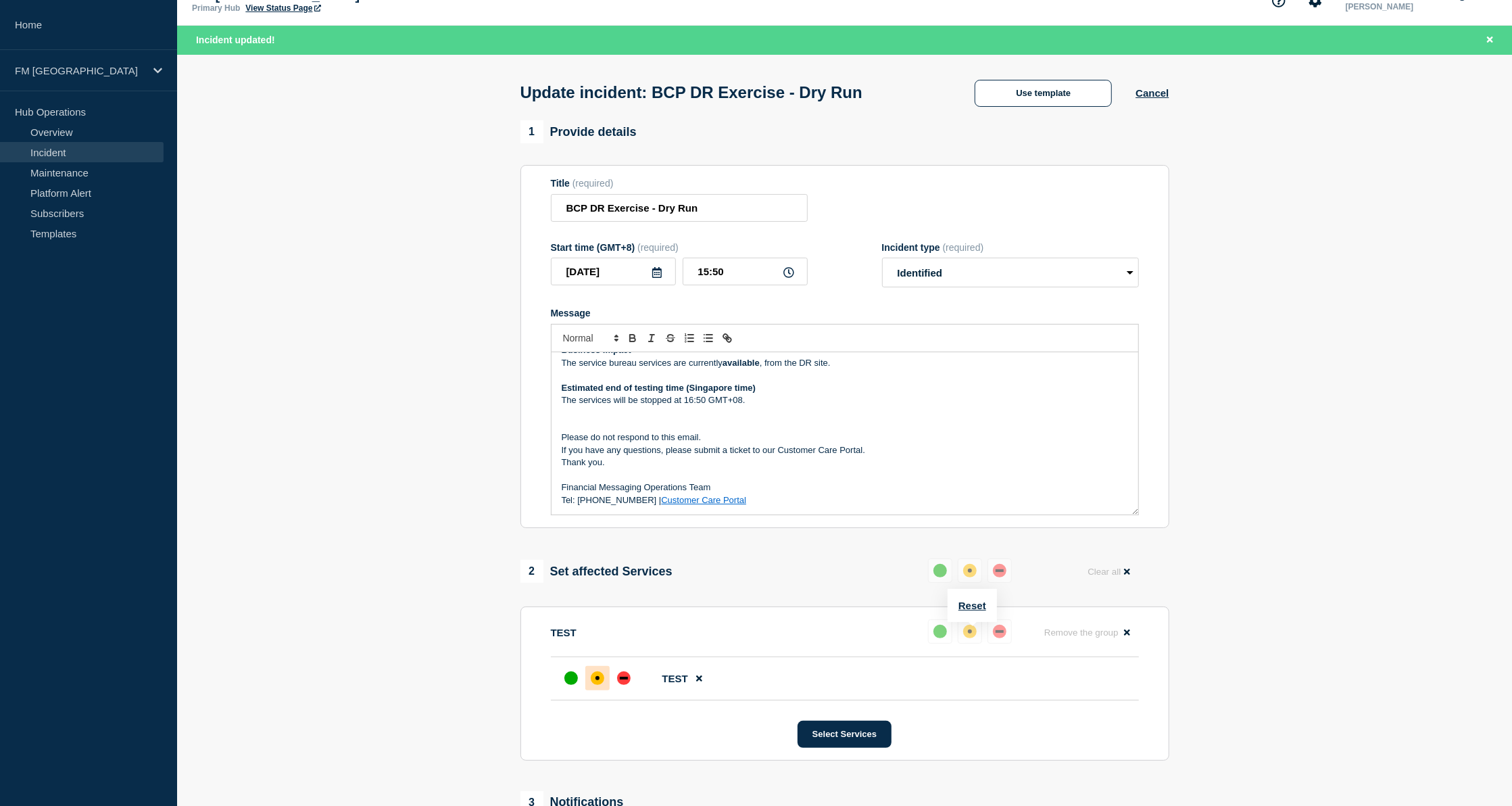
scroll to position [368, 0]
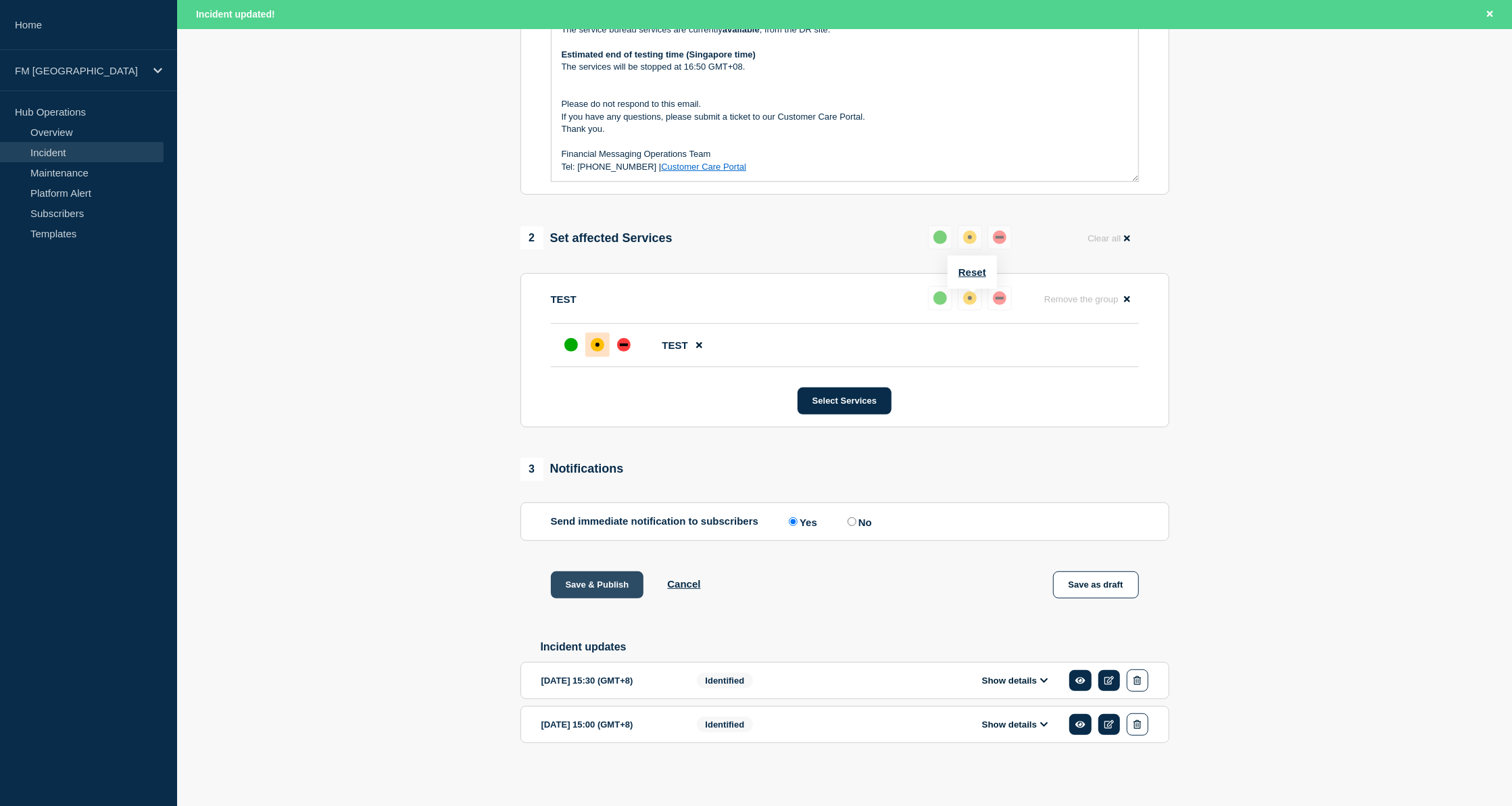
click at [591, 585] on button "Save & Publish" at bounding box center [597, 585] width 93 height 27
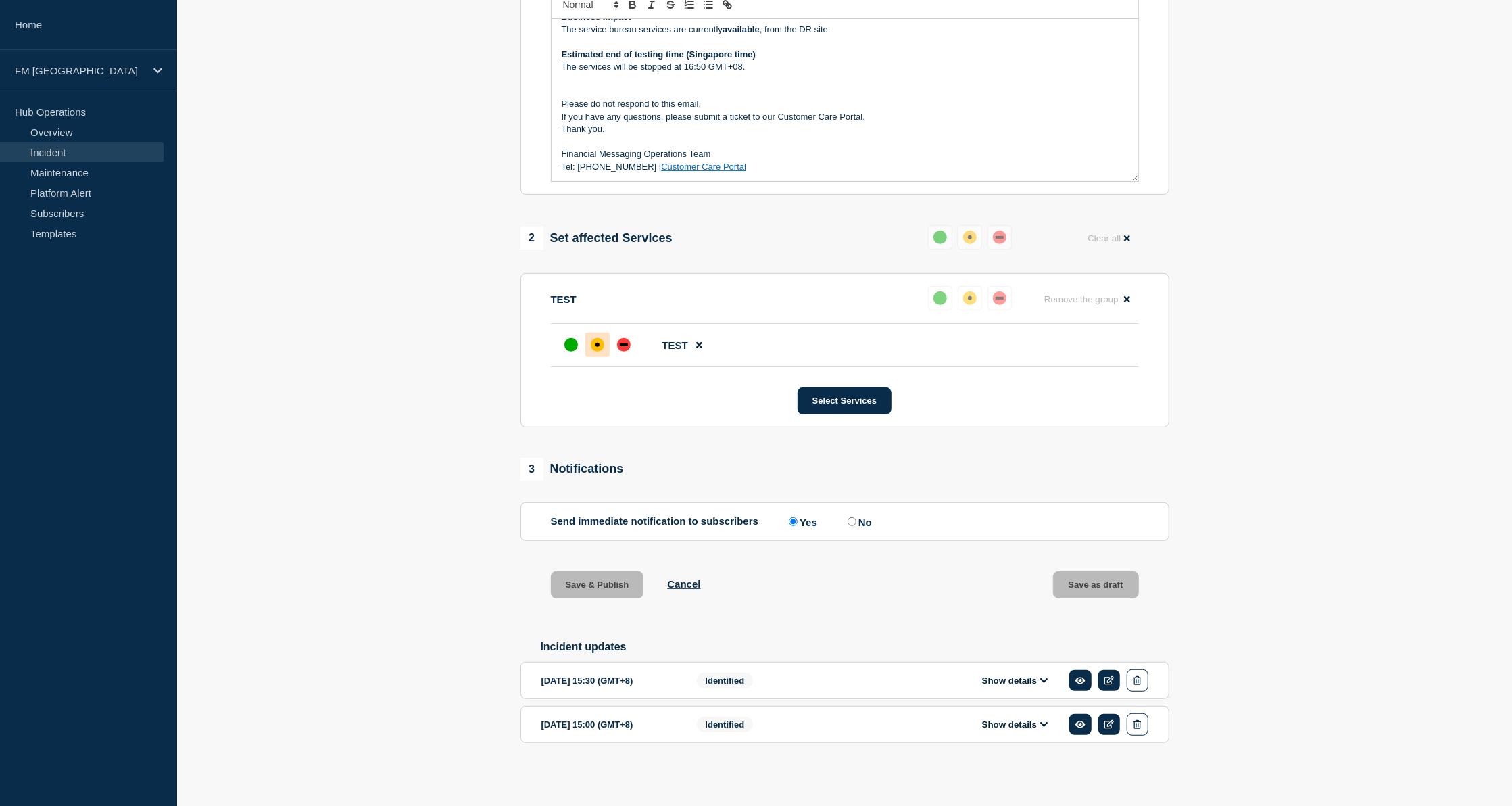
scroll to position [339, 0]
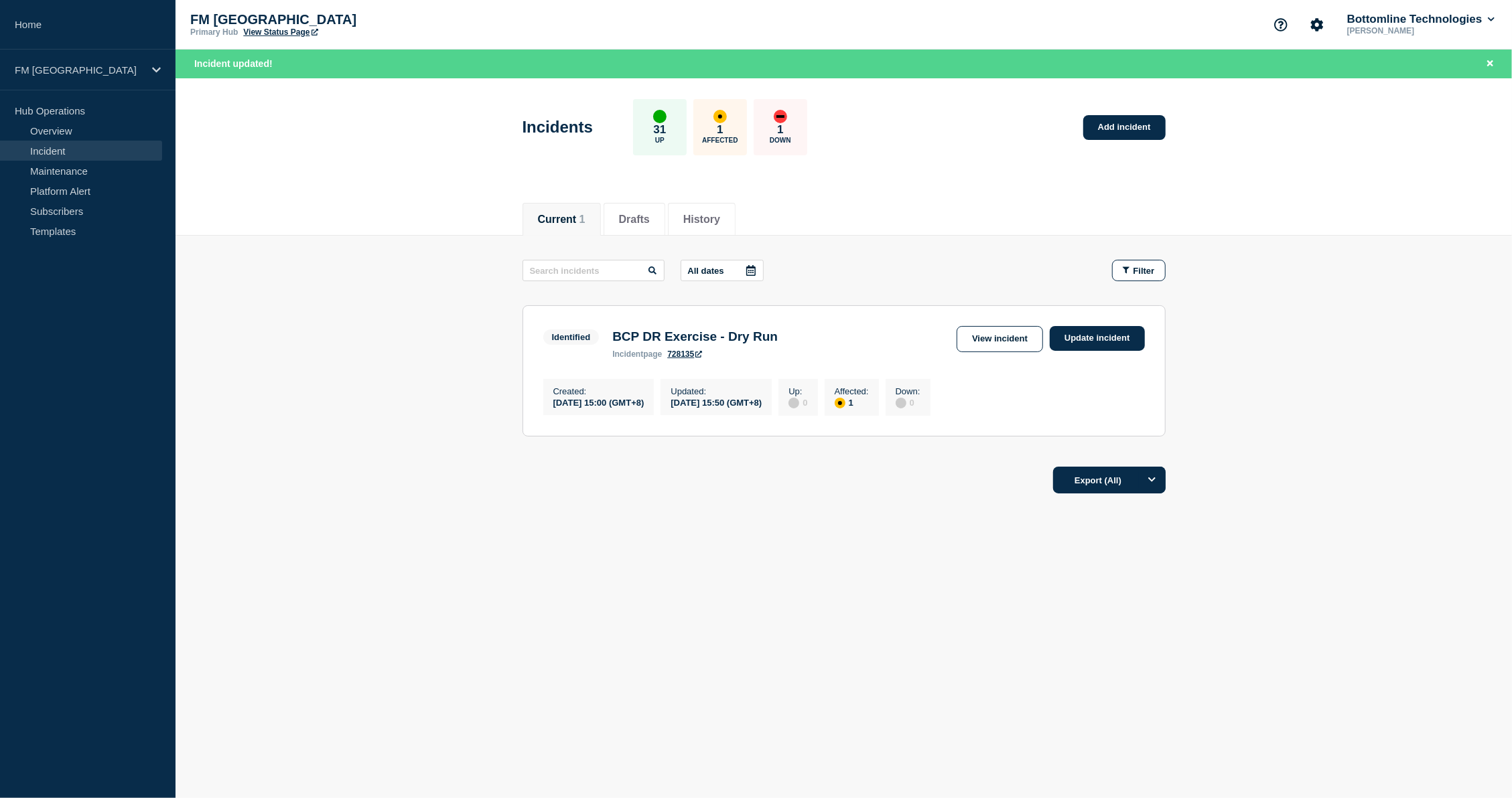
click at [336, 505] on footer "Export (All)" at bounding box center [844, 486] width 1337 height 58
click at [1101, 340] on link "Update incident" at bounding box center [1097, 339] width 95 height 25
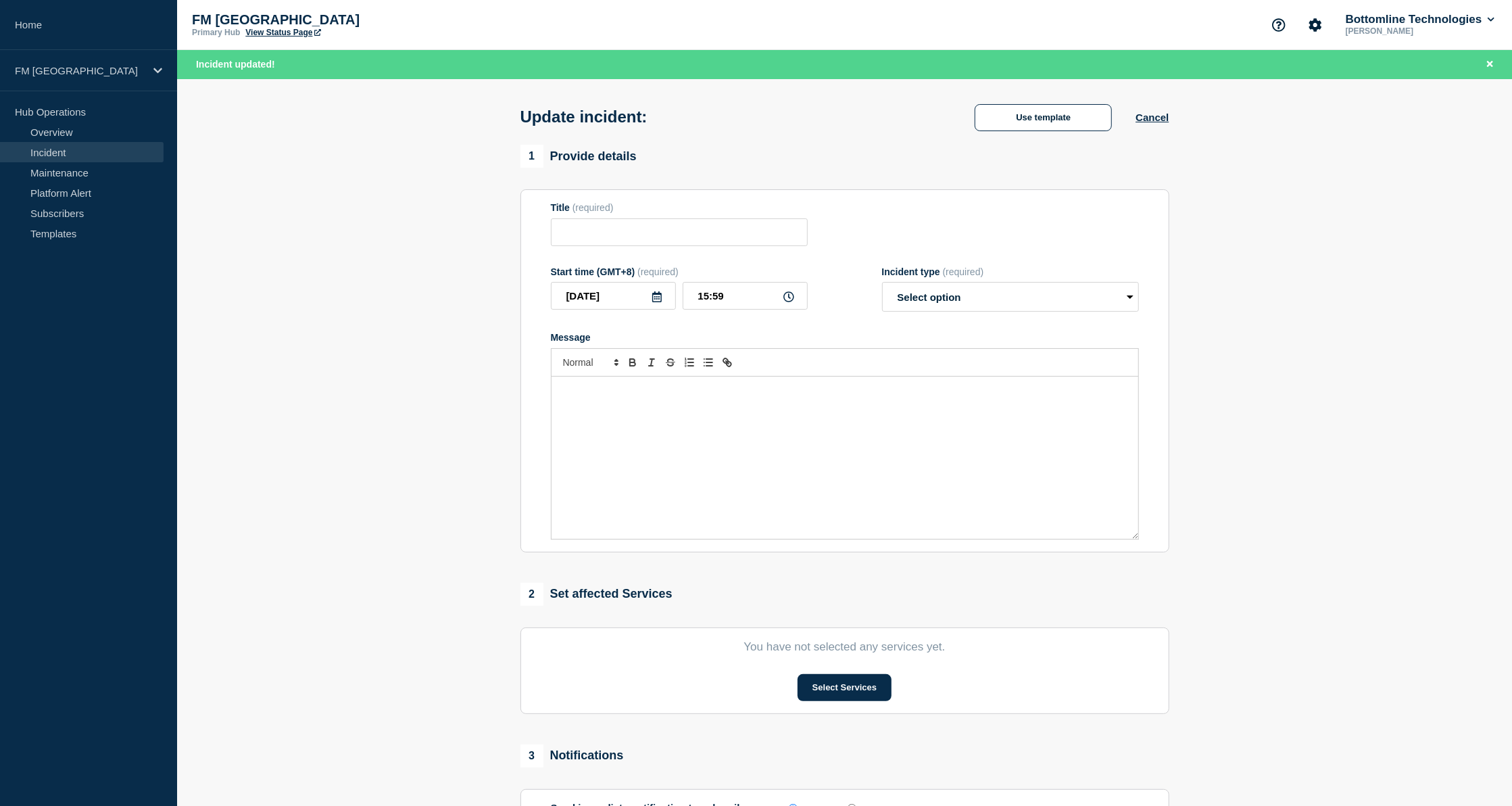
type input "BCP DR Exercise - Dry Run"
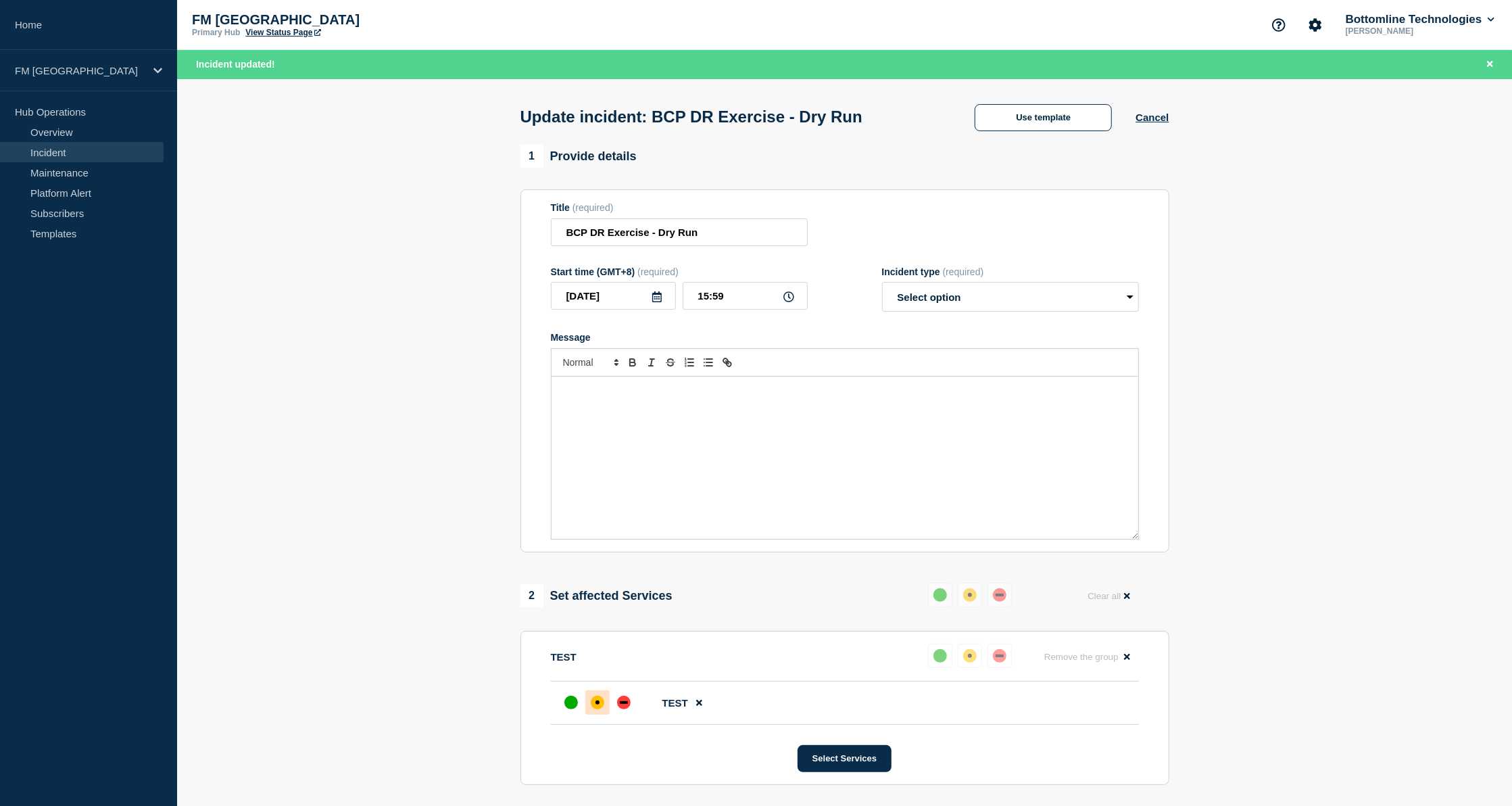
click at [270, 785] on section "1 Provide details Title (required) BCP DR Exercise - Dry Run Start time (GMT+8)…" at bounding box center [844, 666] width 1334 height 1043
click at [866, 417] on div "Message" at bounding box center [844, 457] width 586 height 162
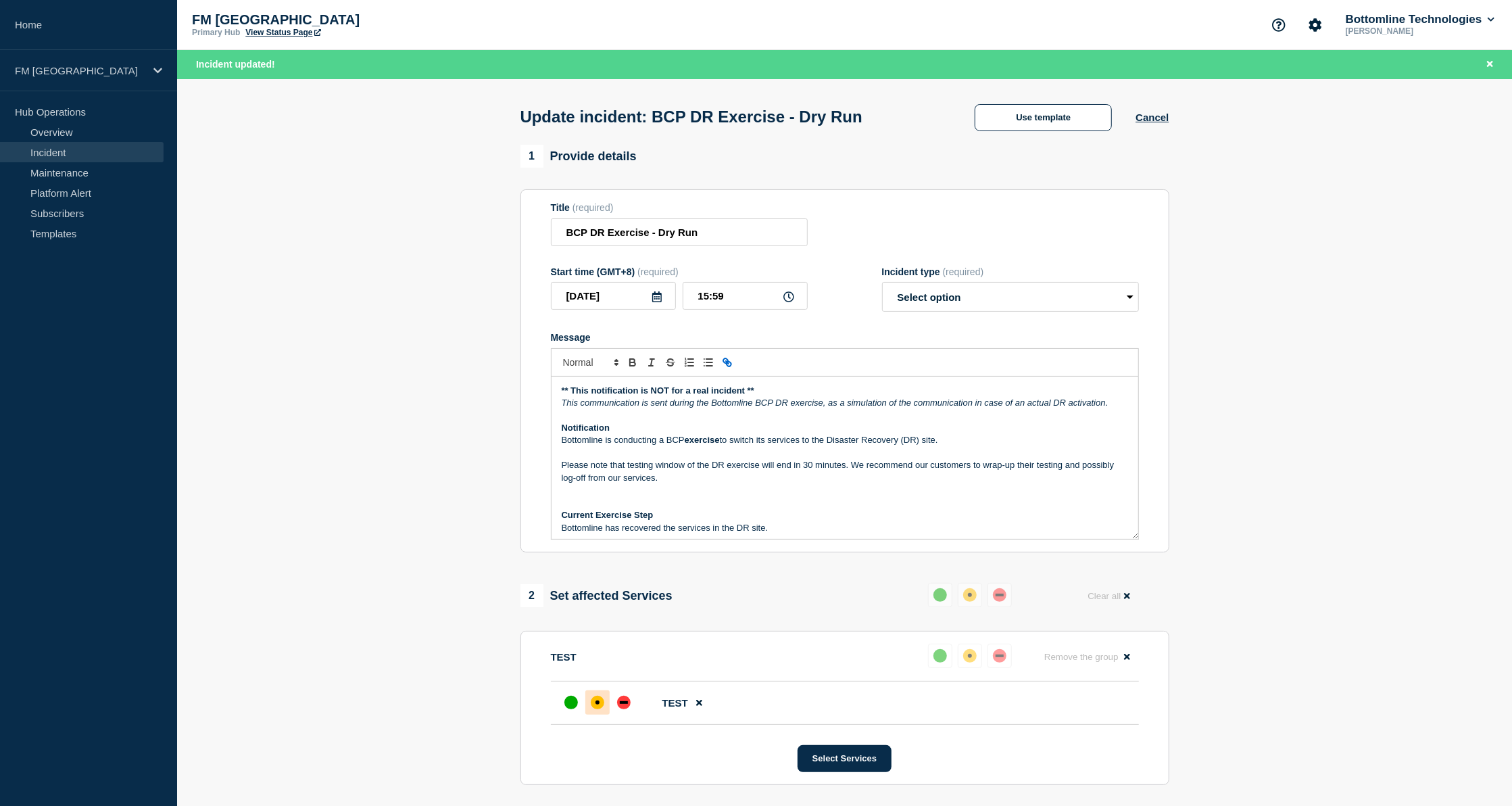
scroll to position [169, 0]
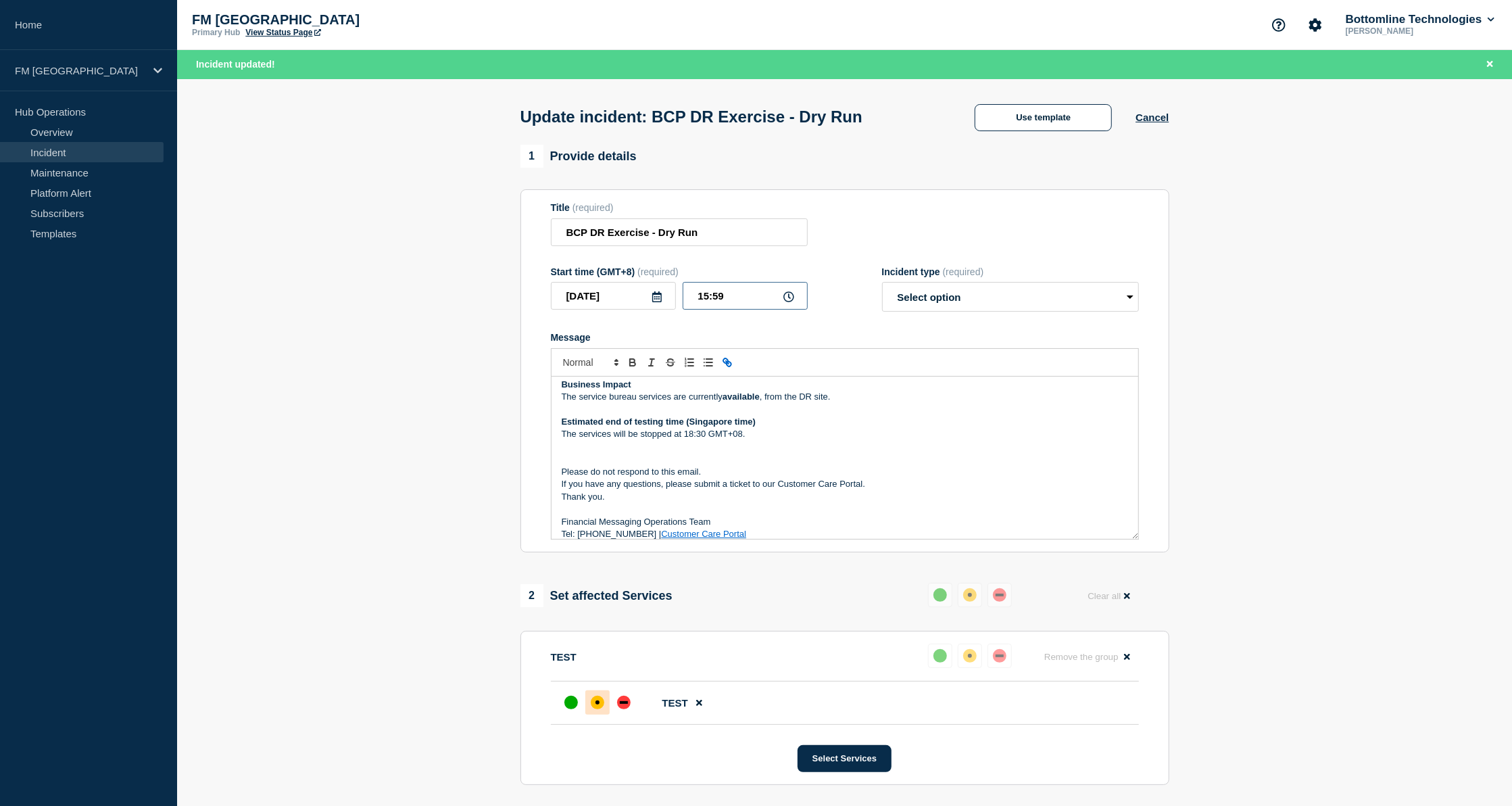
click at [746, 304] on input "15:59" at bounding box center [745, 295] width 125 height 27
type input "16:20"
click at [977, 304] on select "Select option Investigating Identified Monitoring Resolved" at bounding box center [1011, 297] width 257 height 30
click at [1284, 260] on section "1 Provide details Title (required) BCP DR Exercise - Dry Run Start time (GMT+8)…" at bounding box center [844, 666] width 1334 height 1043
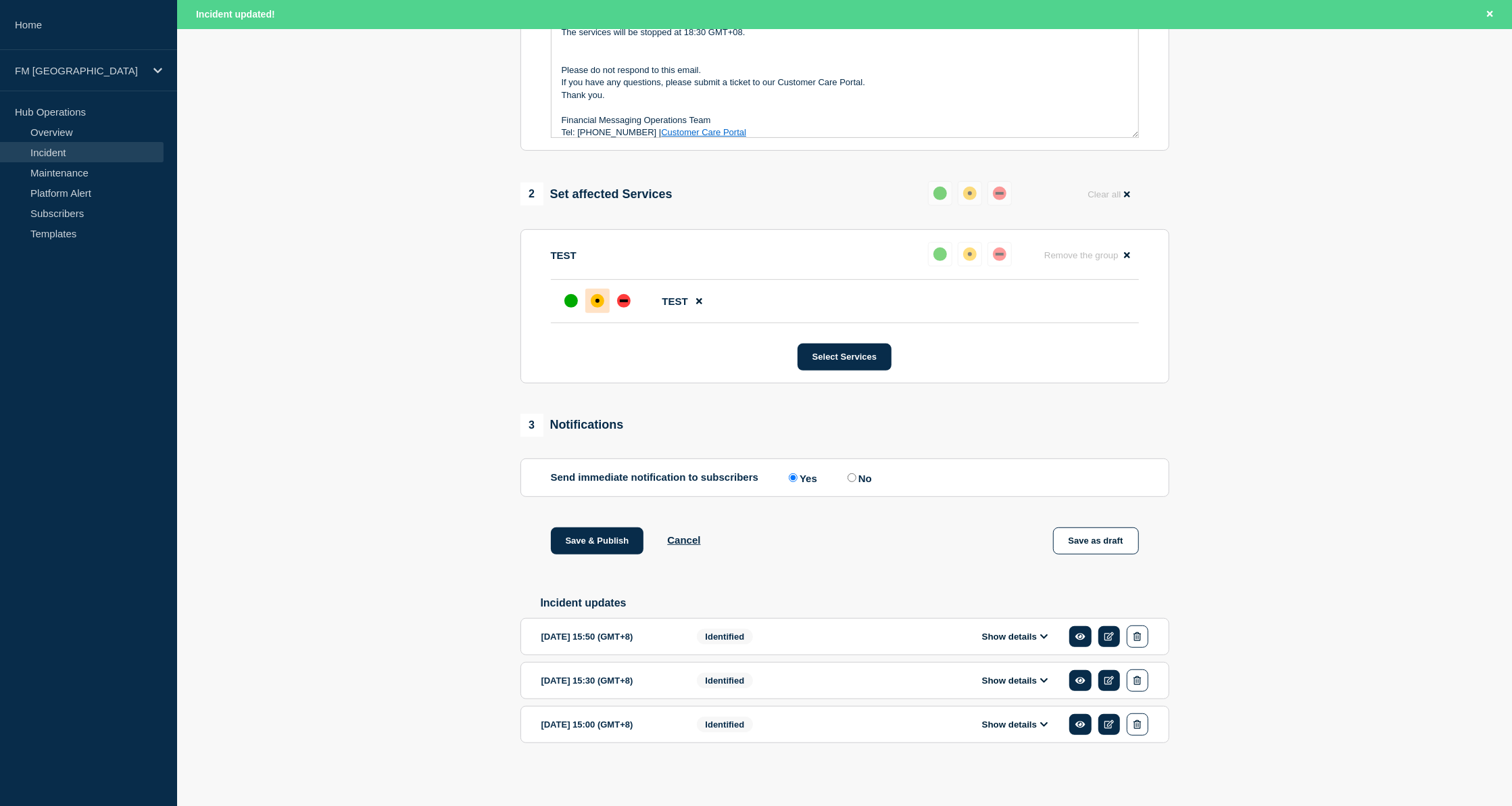
scroll to position [0, 0]
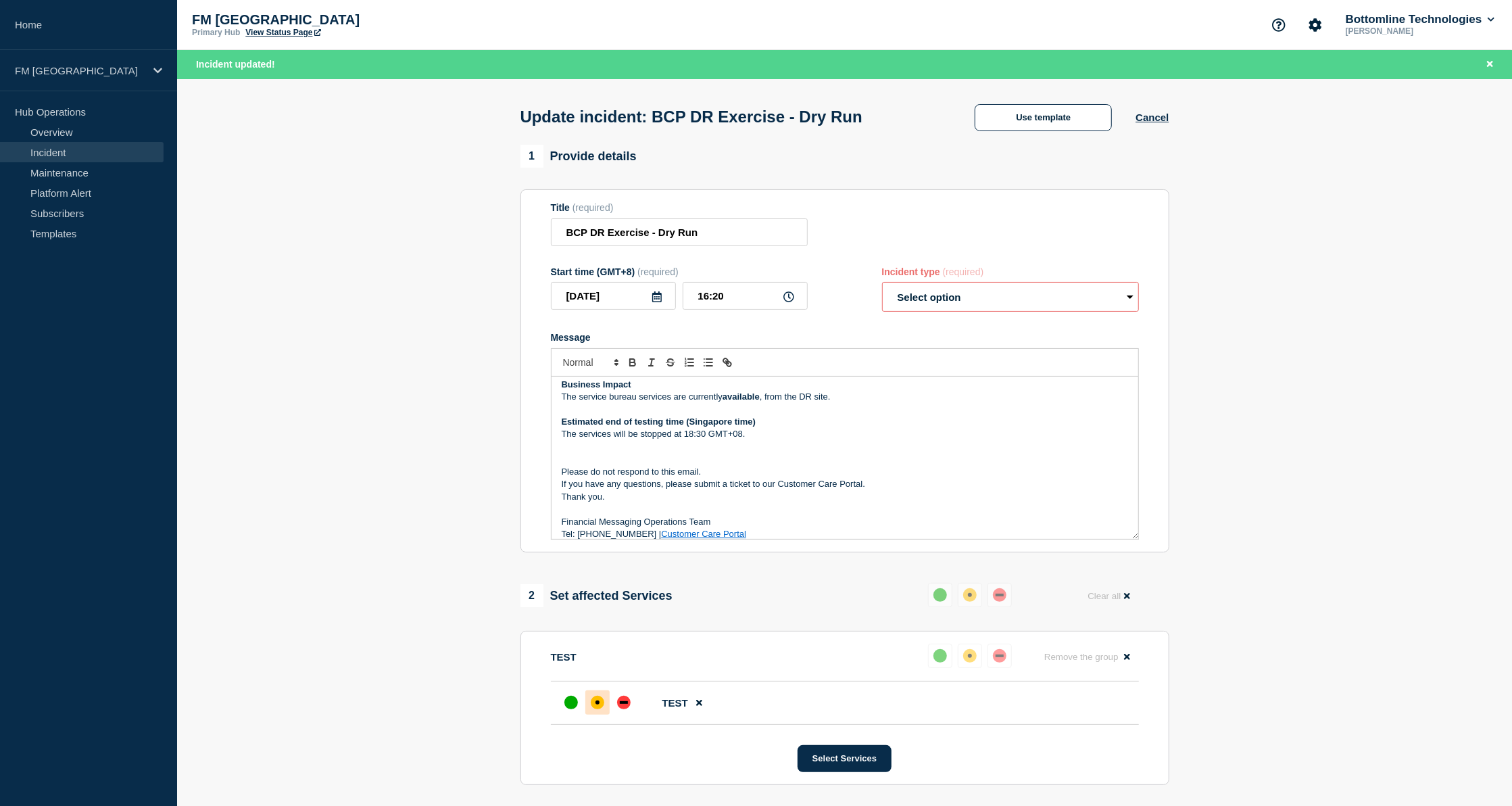
click at [45, 152] on link "Incident" at bounding box center [81, 152] width 164 height 20
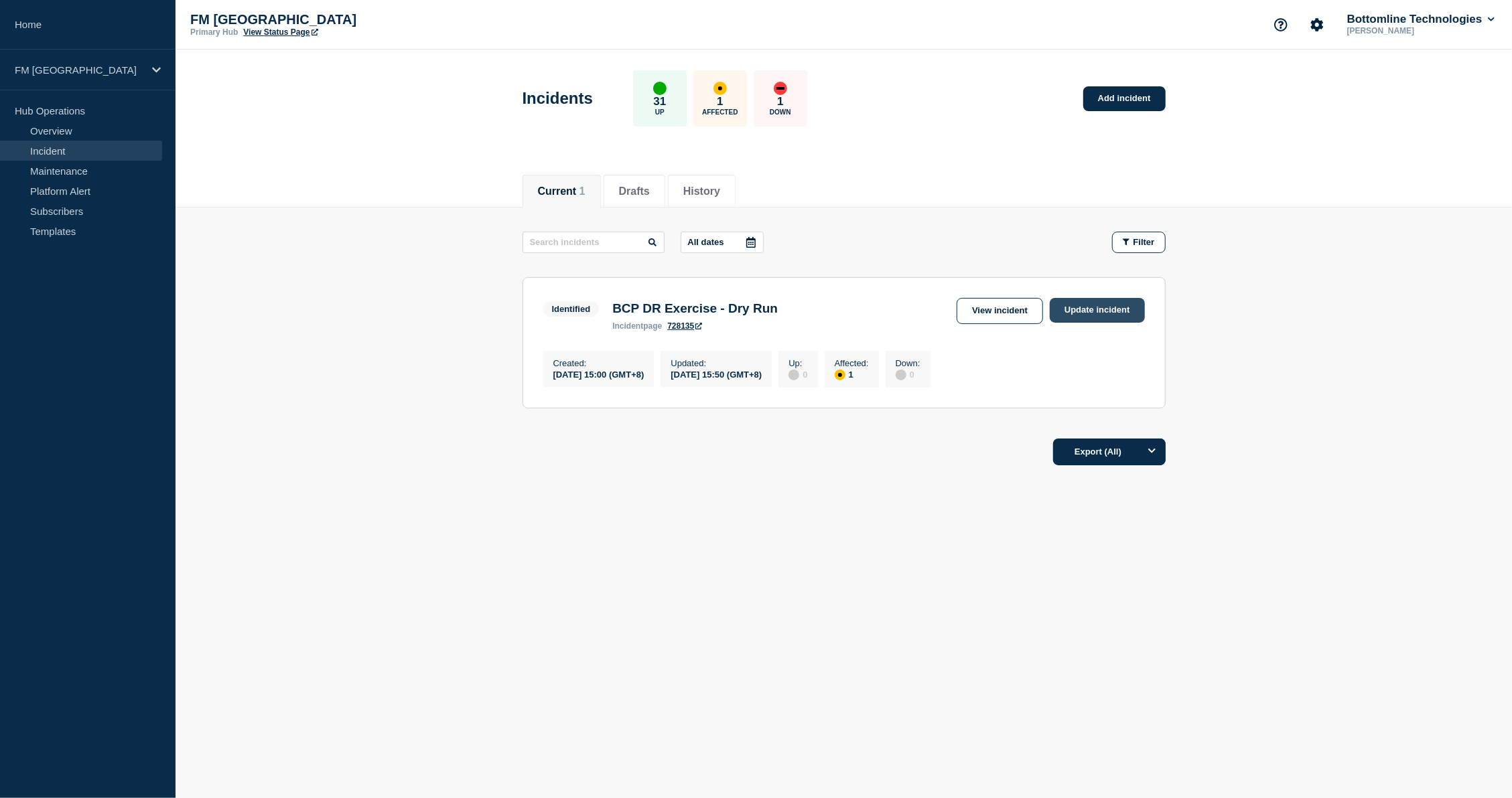
click at [1101, 307] on link "Update incident" at bounding box center [1097, 310] width 95 height 25
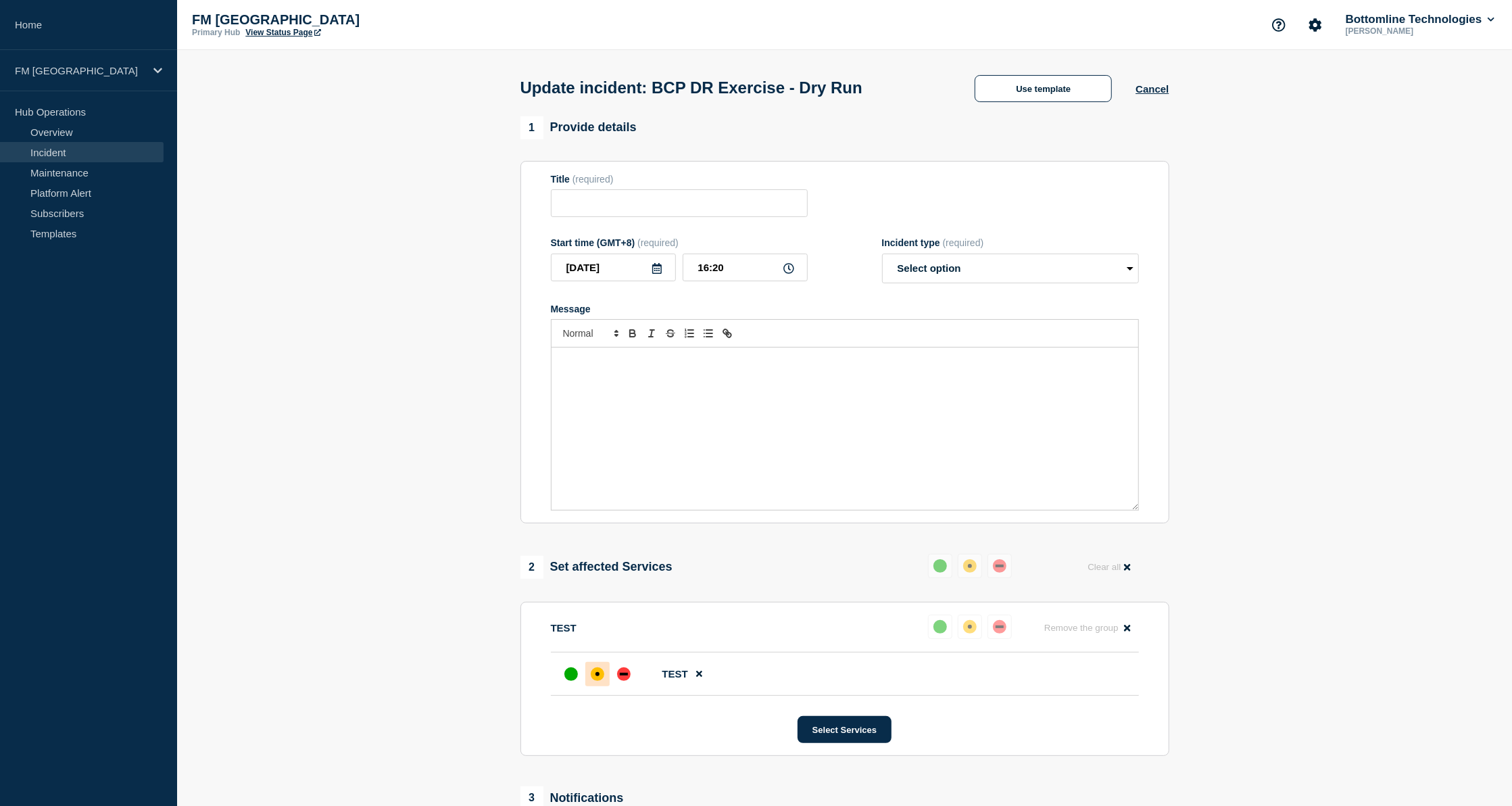
type input "BCP DR Exercise - Dry Run"
click at [765, 394] on div "Message" at bounding box center [844, 429] width 586 height 162
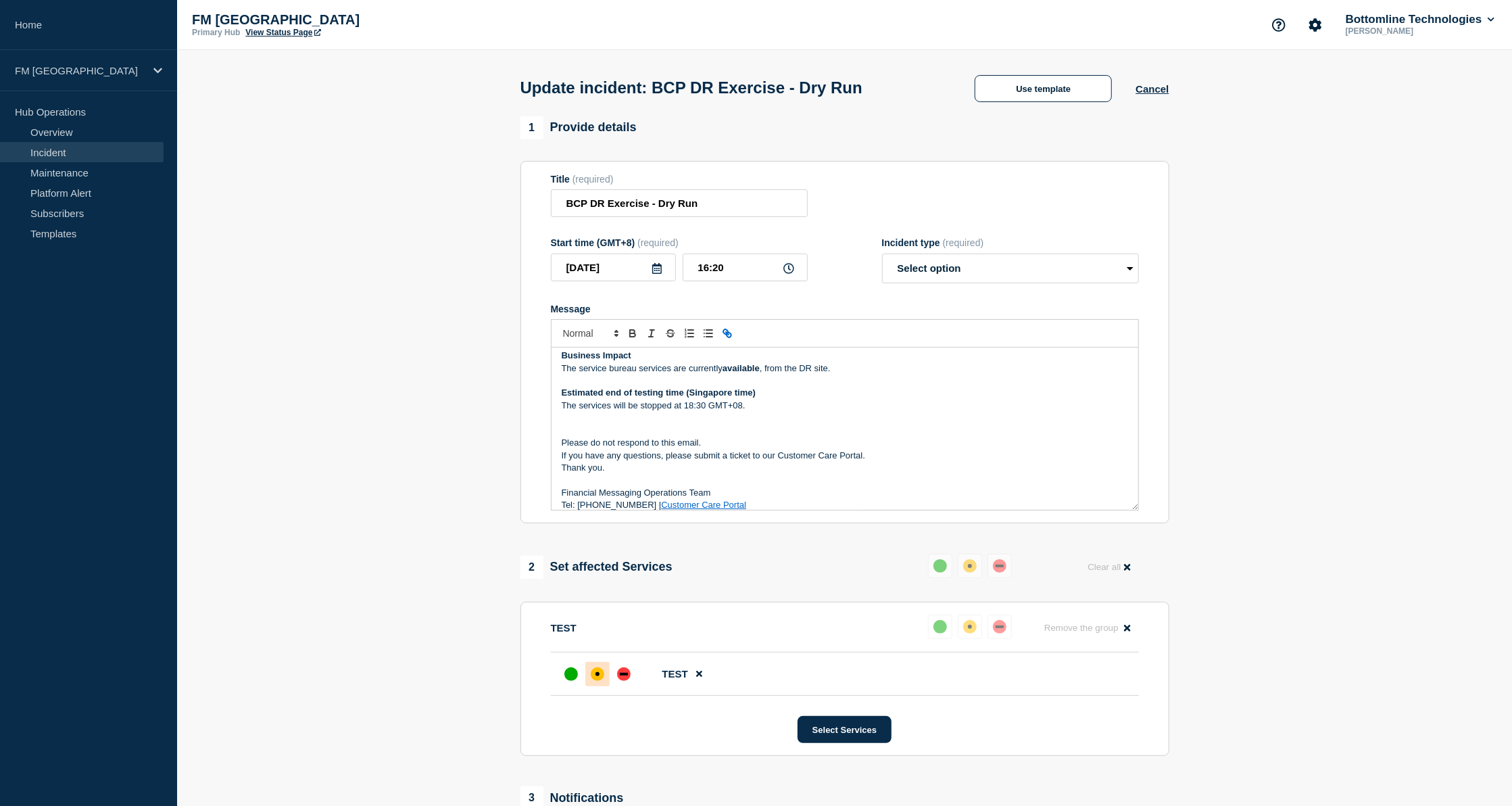
click at [695, 411] on p "The services will be stopped at 18:30 GMT+08." at bounding box center [845, 405] width 566 height 12
drag, startPoint x: 697, startPoint y: 406, endPoint x: 788, endPoint y: 439, distance: 96.8
click at [697, 407] on p "The services will be stopped at 16:30 GMT+08." at bounding box center [845, 405] width 566 height 12
click at [1064, 274] on select "Select option Investigating Identified Monitoring Resolved" at bounding box center [1011, 268] width 257 height 30
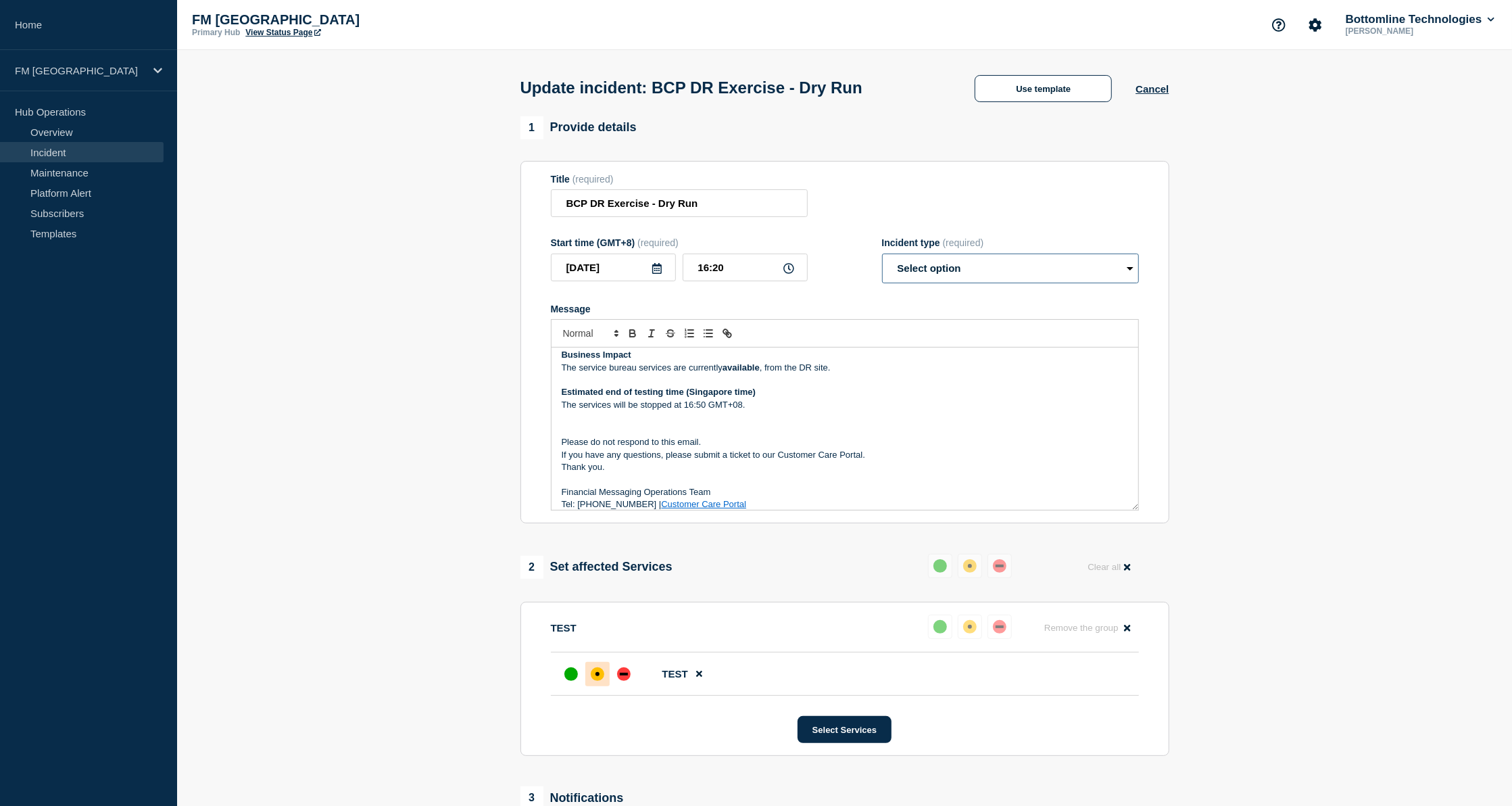
select select "identified"
click at [882, 258] on select "Select option Investigating Identified Monitoring Resolved" at bounding box center [1011, 268] width 257 height 30
click at [1230, 360] on section "1 Provide details Title (required) BCP DR Exercise - Dry Run Start time (GMT+8)…" at bounding box center [844, 638] width 1334 height 1043
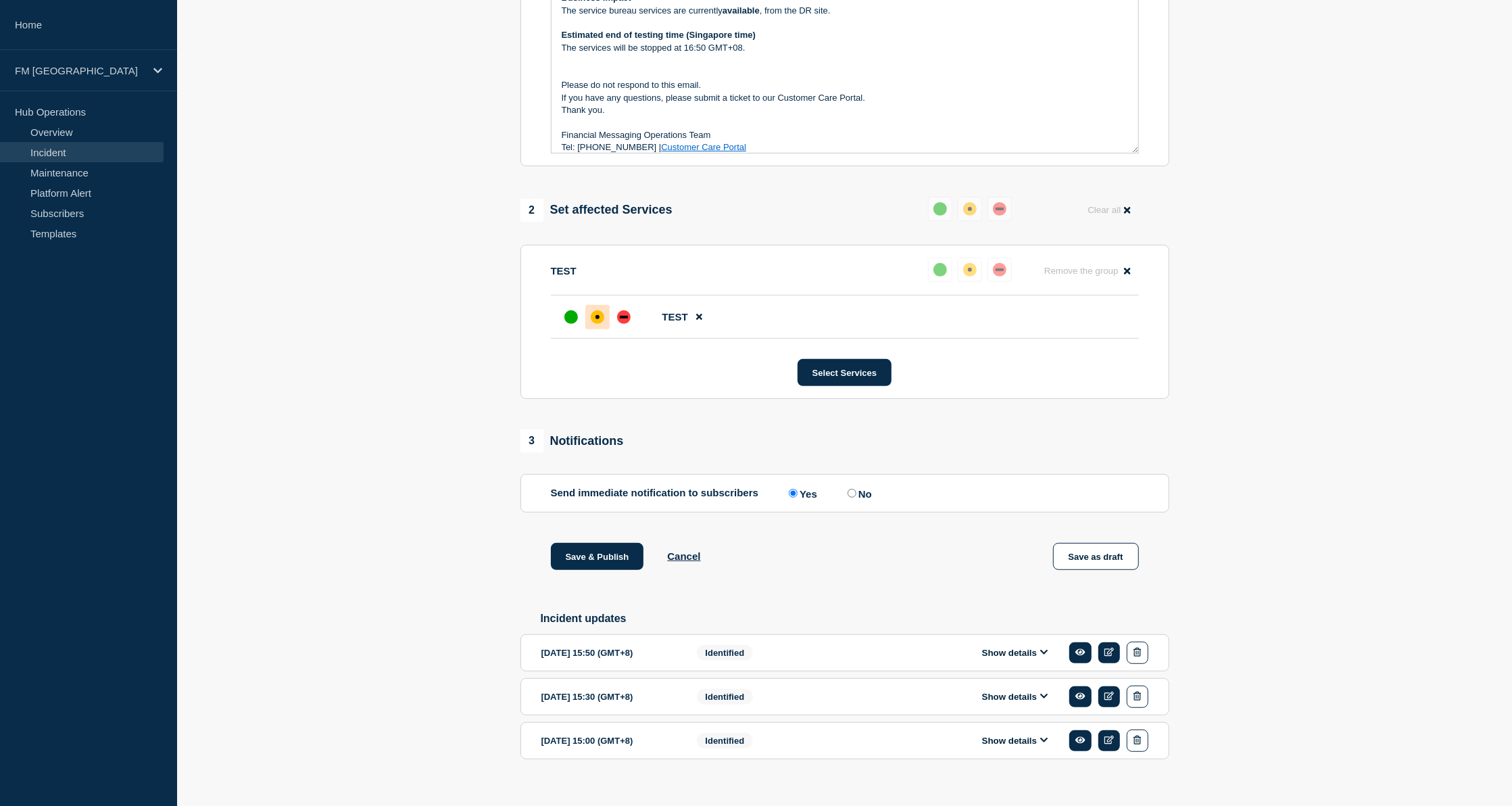
scroll to position [364, 0]
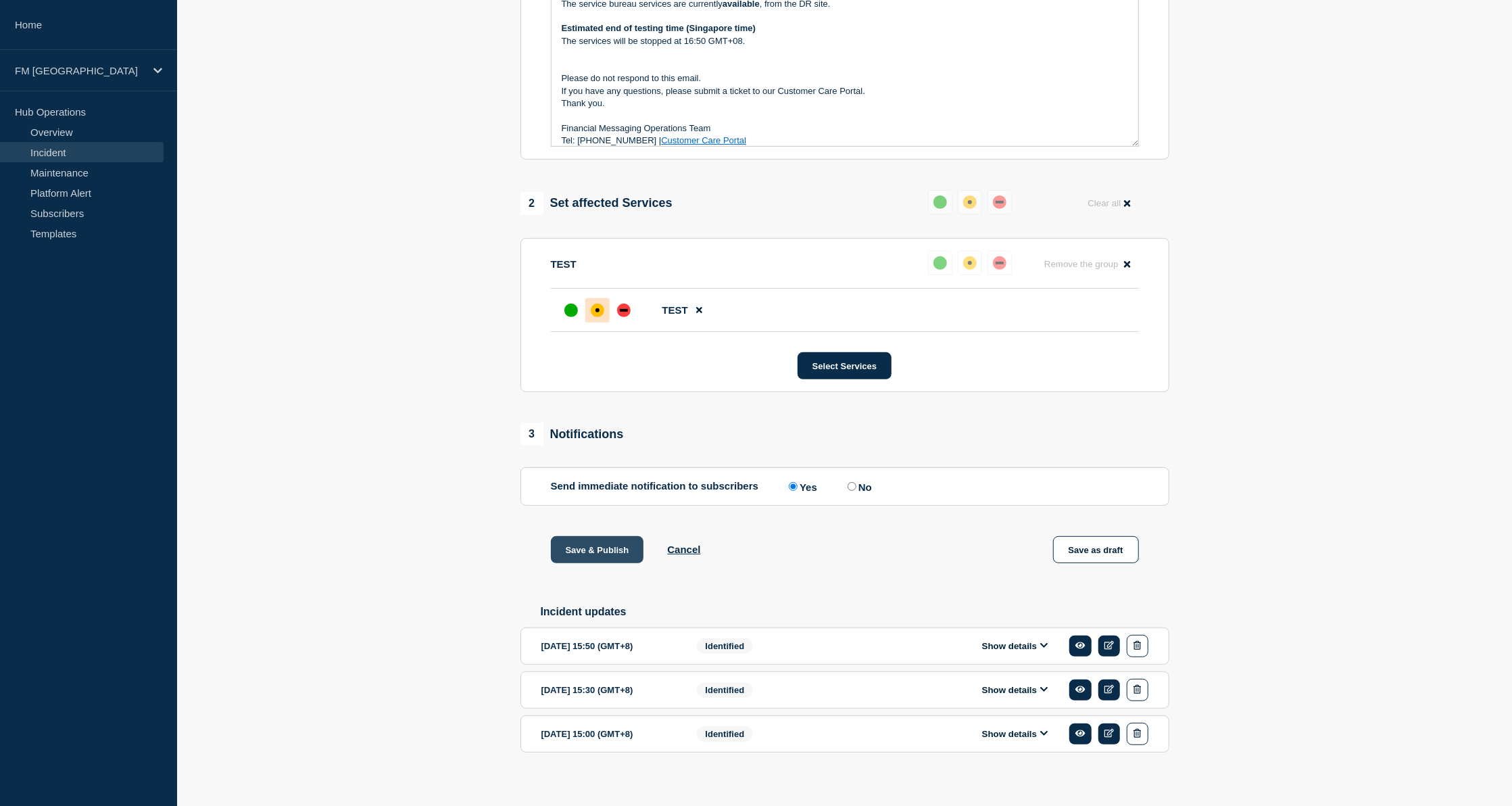
click at [601, 547] on button "Save & Publish" at bounding box center [597, 550] width 93 height 27
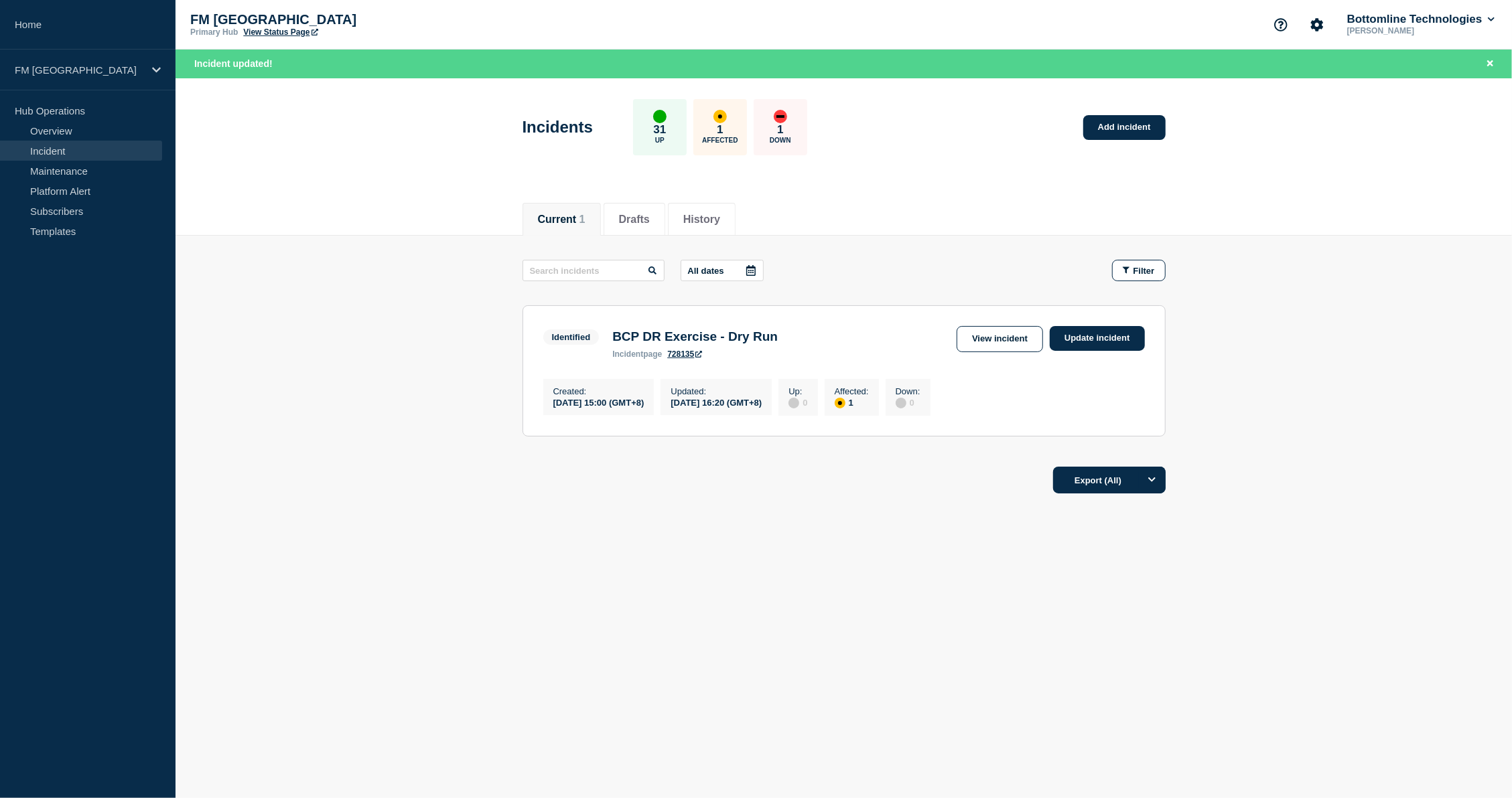
click at [888, 546] on div "Current Drafts History Current 1 Drafts History All dates Filter Identified 1 A…" at bounding box center [844, 392] width 1337 height 406
click at [622, 565] on div "Current Drafts History Current 1 Drafts History All dates Filter Identified 1 A…" at bounding box center [844, 392] width 1337 height 406
click at [1117, 333] on link "Update incident" at bounding box center [1097, 339] width 95 height 25
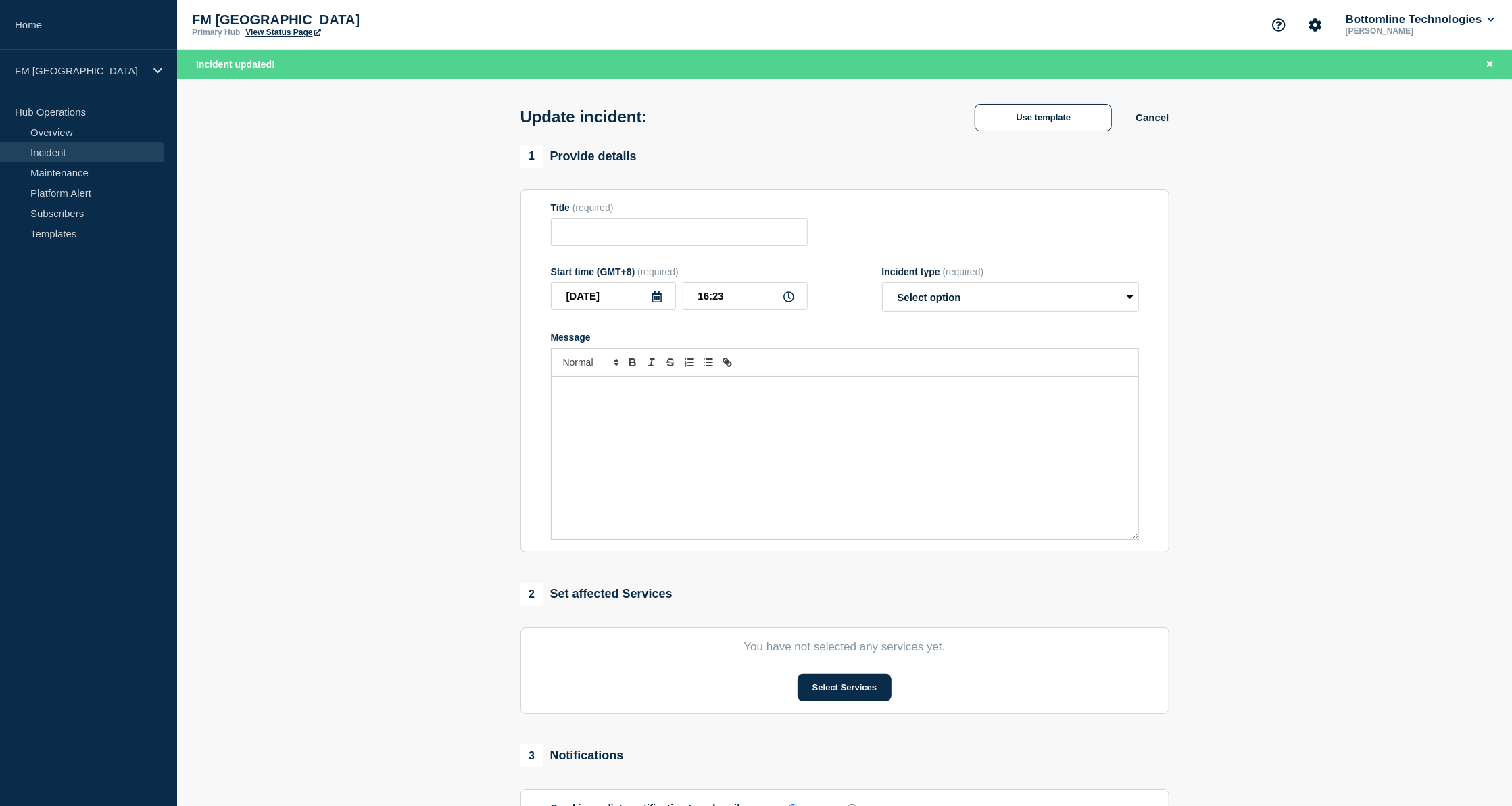
type input "BCP DR Exercise - Dry Run"
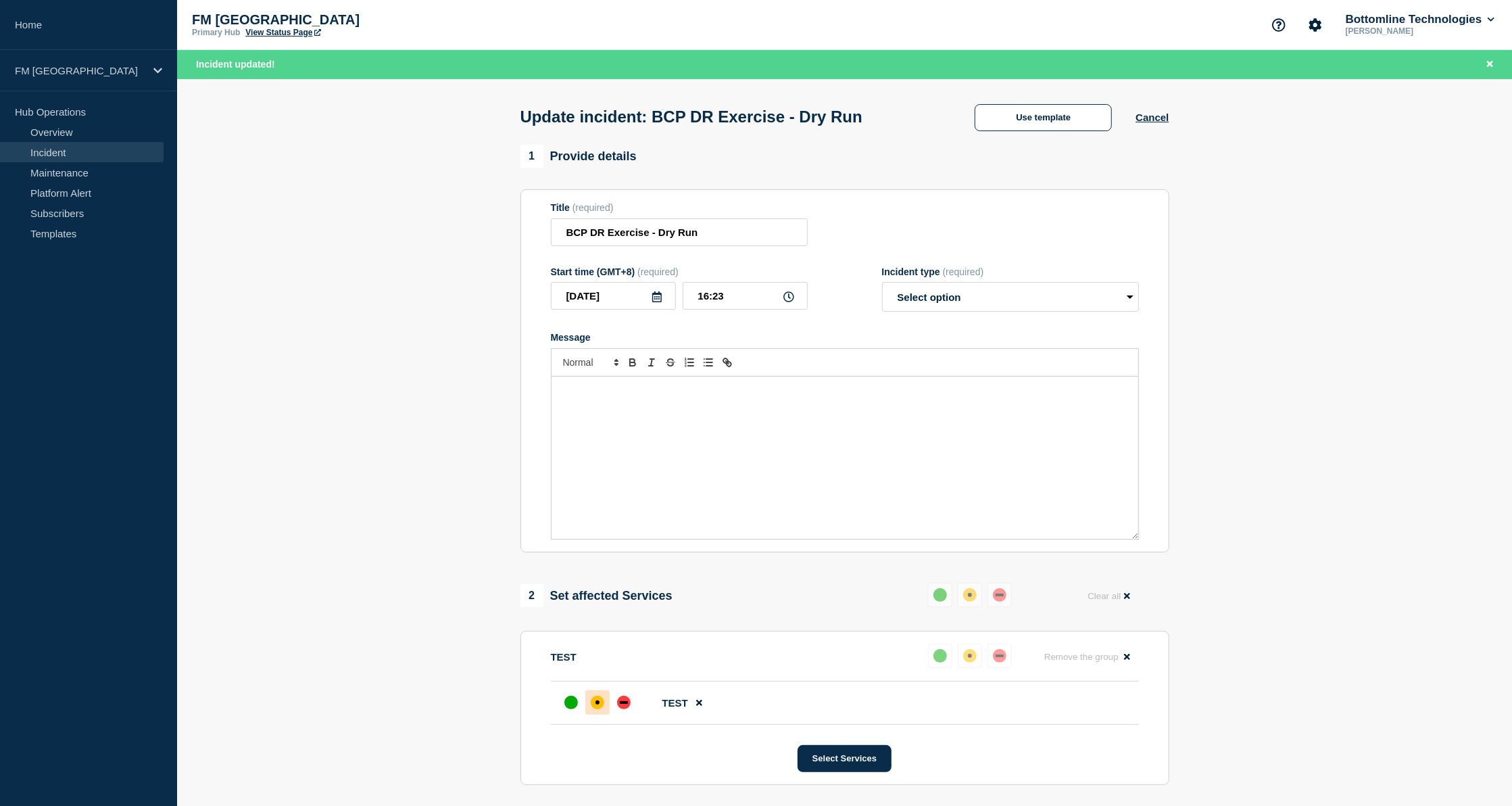
click at [244, 779] on section "1 Provide details Title (required) BCP DR Exercise - Dry Run Start time (GMT+8)…" at bounding box center [844, 688] width 1334 height 1086
click at [747, 295] on input "16:23" at bounding box center [745, 295] width 125 height 27
type input "16:50"
click at [945, 296] on select "Select option Investigating Identified Monitoring Resolved" at bounding box center [1011, 297] width 257 height 30
select select "identified"
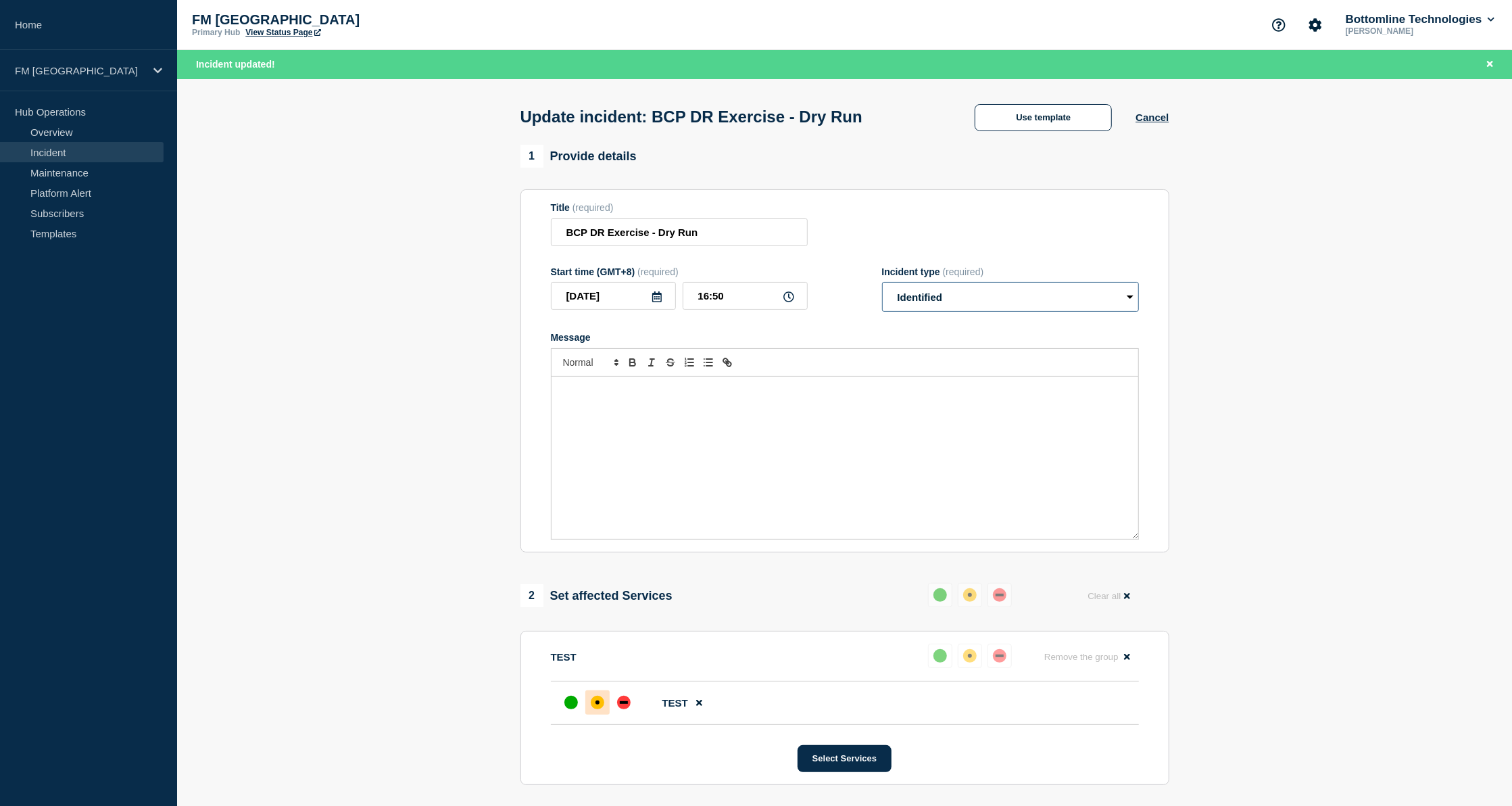
click at [882, 287] on select "Select option Investigating Identified Monitoring Resolved" at bounding box center [1011, 297] width 257 height 30
click at [796, 422] on div "Message" at bounding box center [844, 457] width 586 height 162
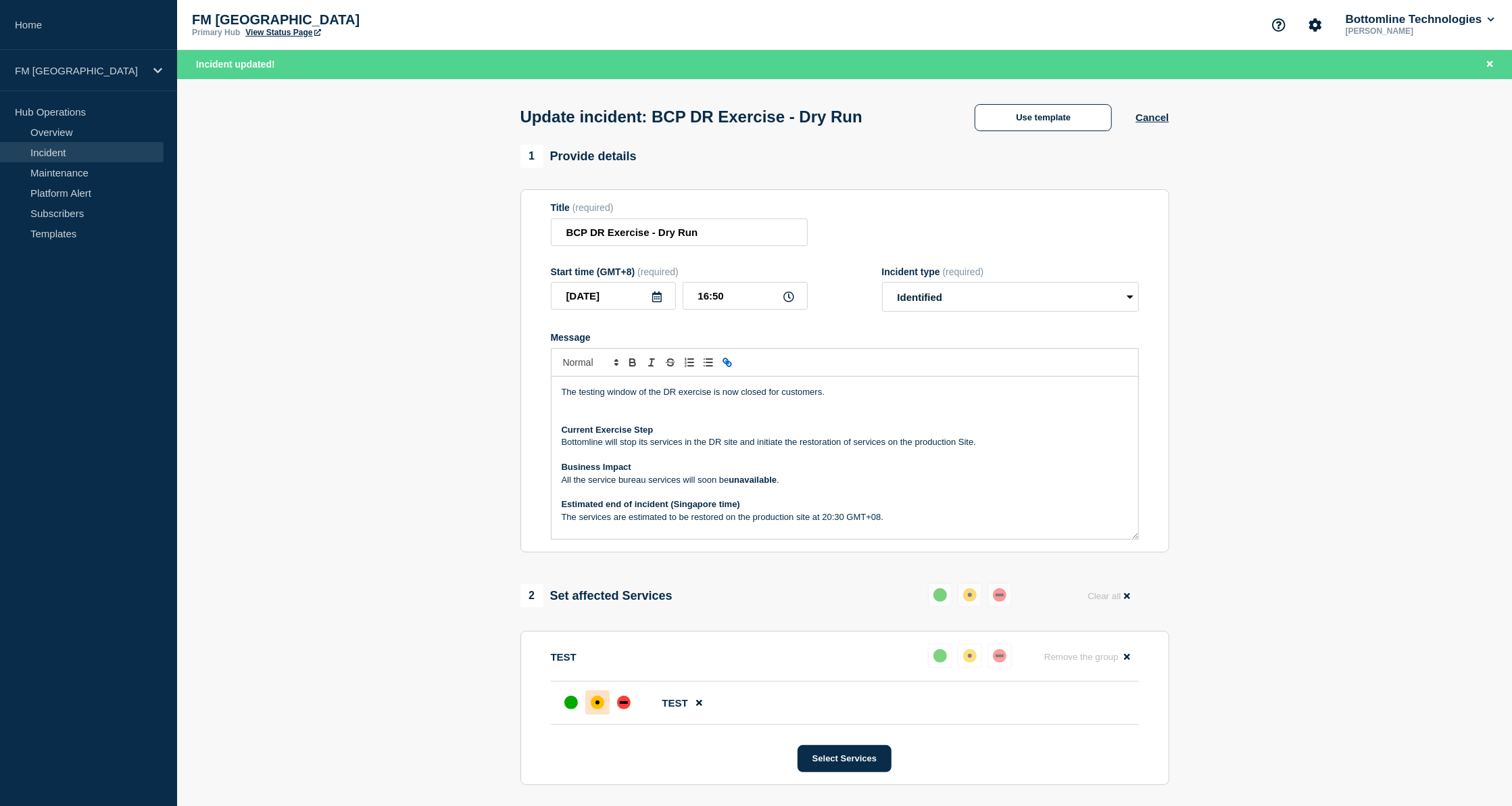
scroll to position [79, 0]
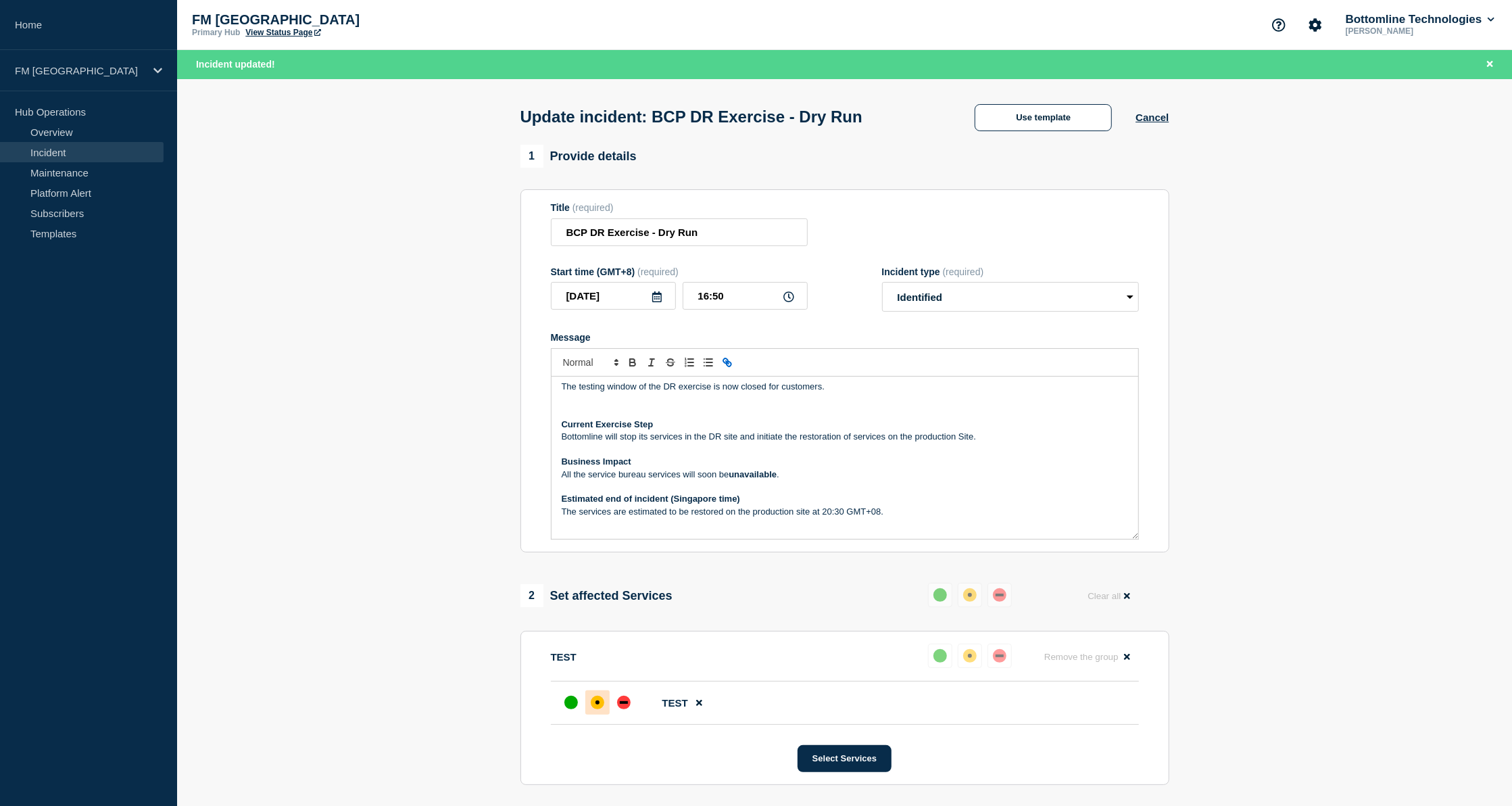
click at [831, 518] on p "The services are estimated to be restored on the production site at 20:30 GMT+0…" at bounding box center [845, 512] width 566 height 12
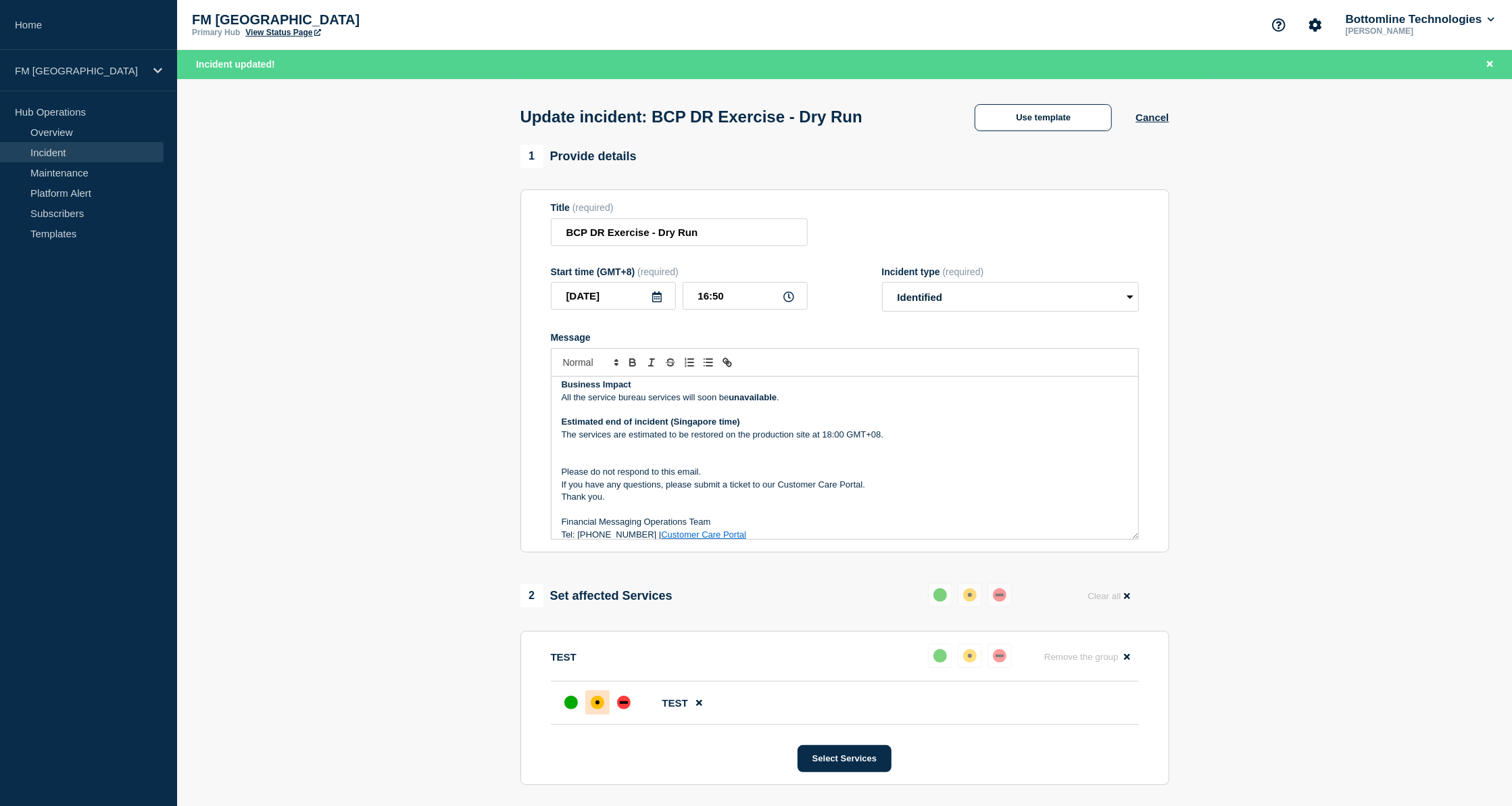
scroll to position [166, 0]
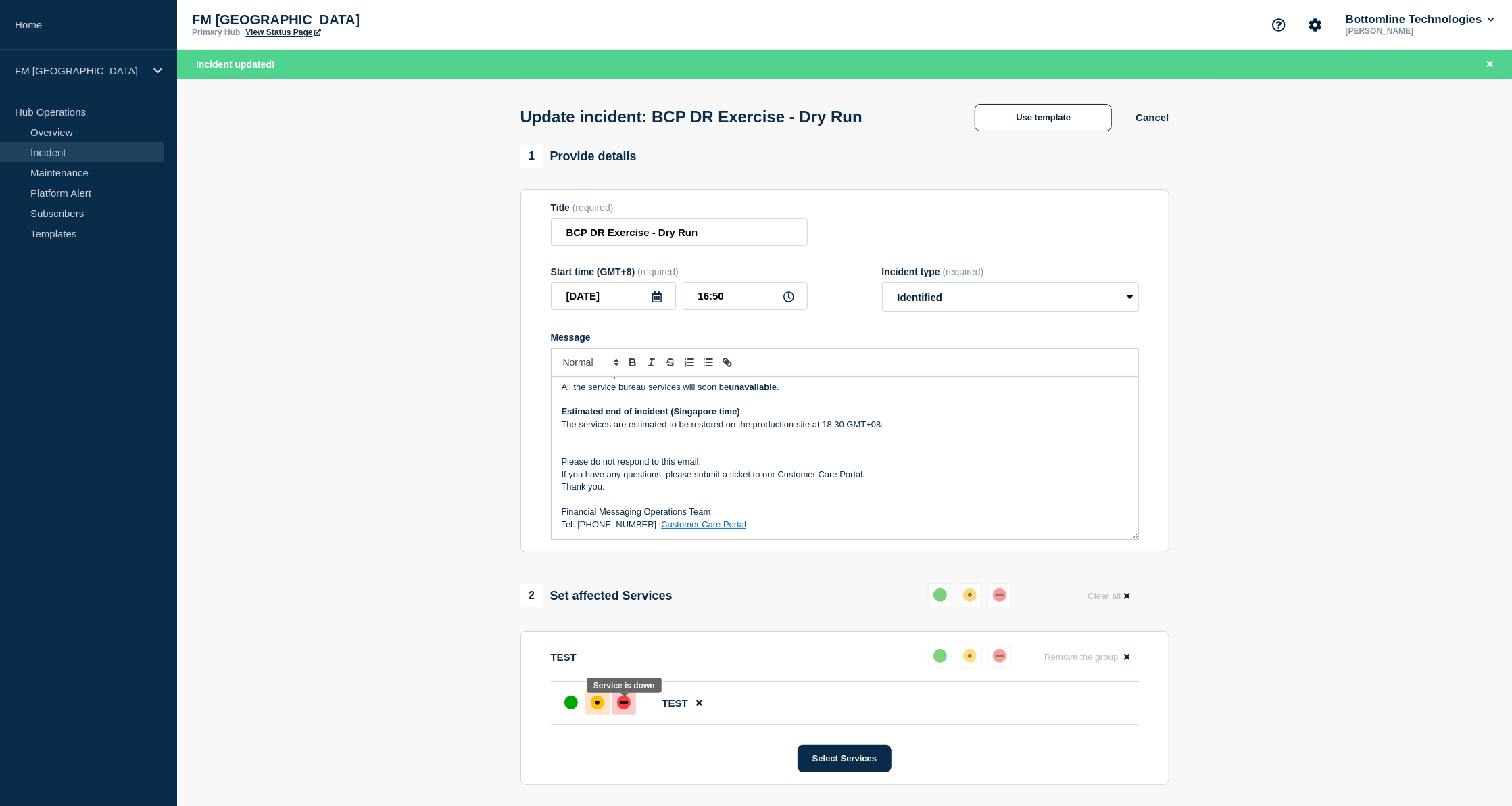
click at [625, 704] on div "down" at bounding box center [624, 703] width 8 height 3
